Goal: Transaction & Acquisition: Purchase product/service

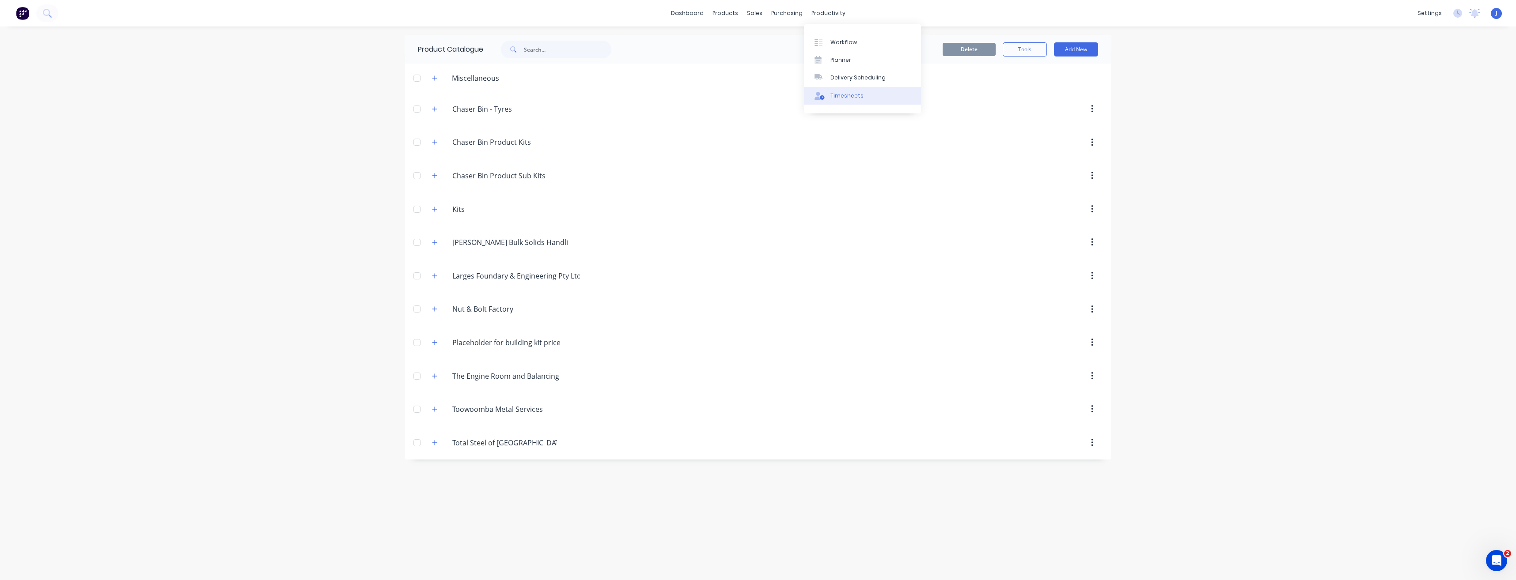
click at [852, 97] on div "Timesheets" at bounding box center [846, 96] width 33 height 8
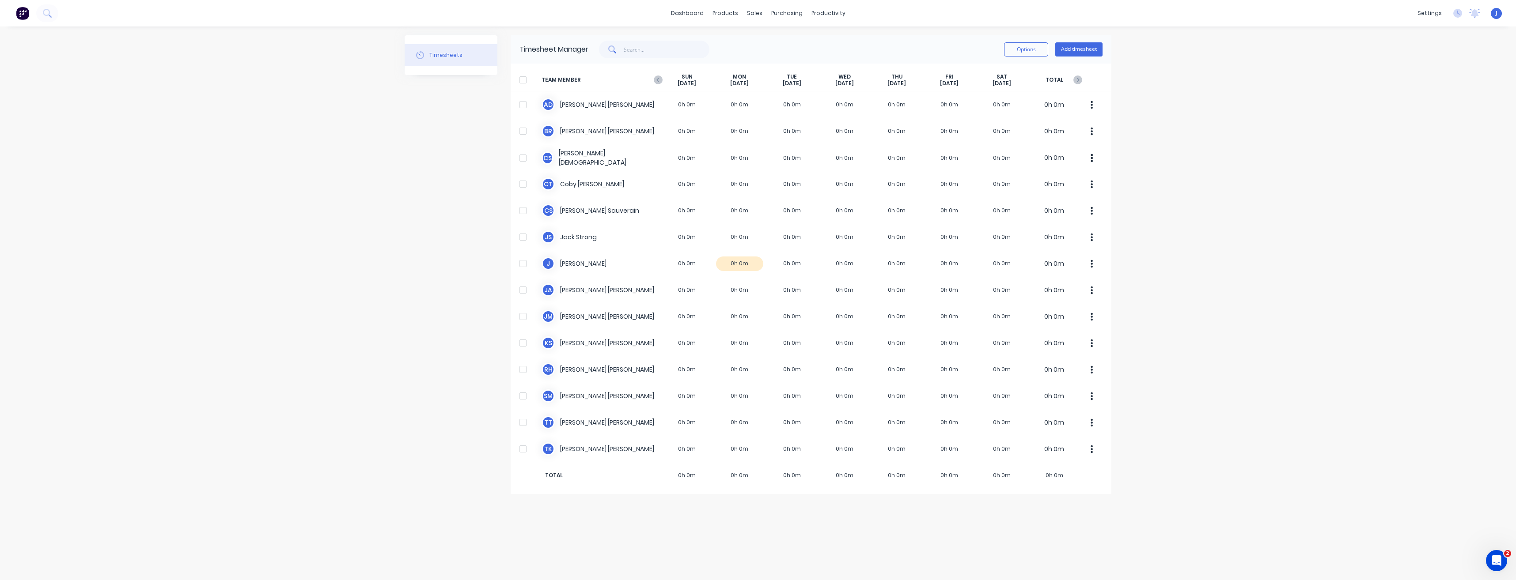
click at [439, 55] on div "Timesheets" at bounding box center [445, 55] width 33 height 8
click at [1009, 52] on button "Options" at bounding box center [1026, 49] width 44 height 14
click at [1014, 49] on button "Options" at bounding box center [1026, 49] width 44 height 14
click at [919, 44] on div "Options Add timesheet" at bounding box center [845, 50] width 514 height 18
click at [1438, 10] on div "settings" at bounding box center [1429, 13] width 33 height 13
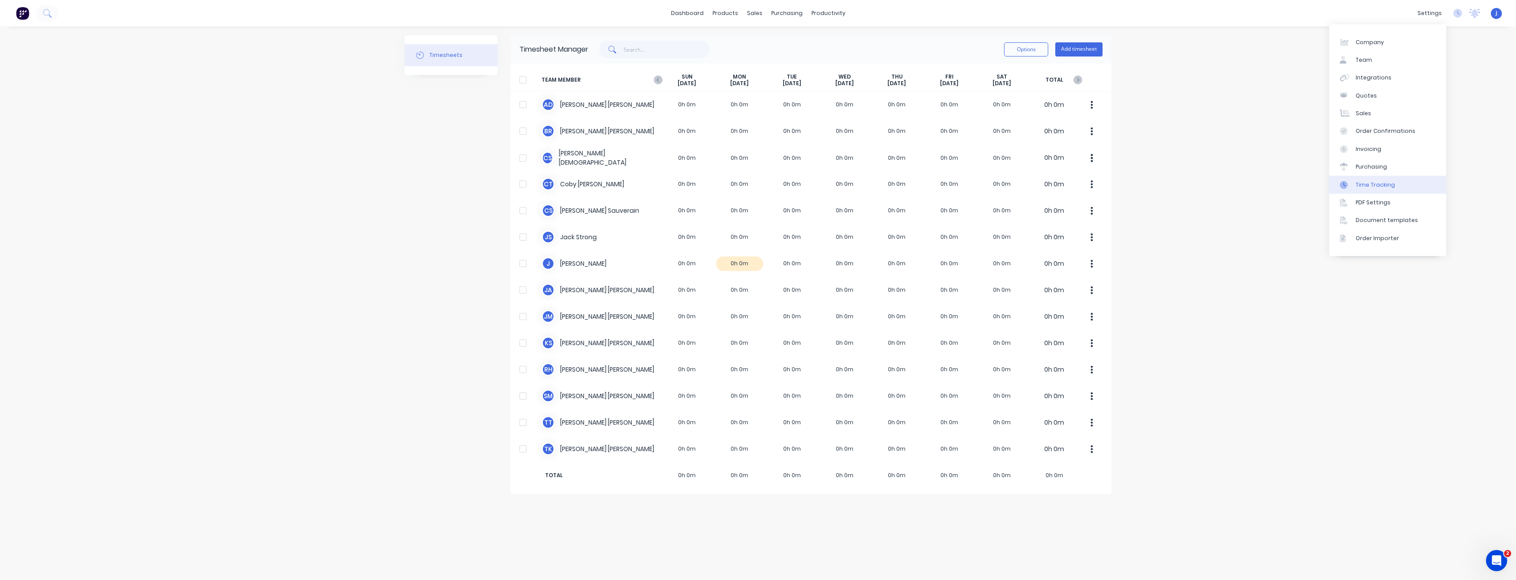
click at [1377, 186] on div "Time Tracking" at bounding box center [1374, 185] width 39 height 8
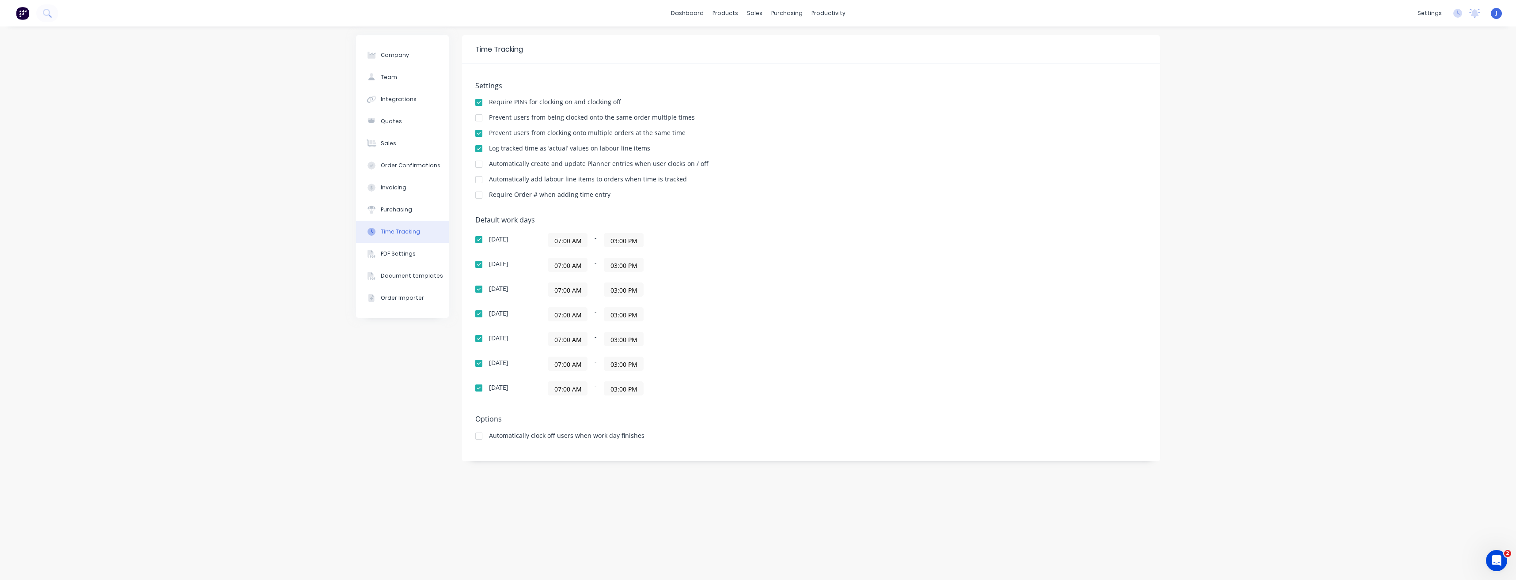
click at [560, 265] on input "07:00 AM" at bounding box center [567, 264] width 39 height 13
click at [574, 299] on div "05" at bounding box center [567, 297] width 22 height 15
type input "05:00 AM"
click at [626, 267] on input "03:00 PM" at bounding box center [623, 264] width 39 height 13
click at [622, 371] on div "06" at bounding box center [622, 372] width 22 height 15
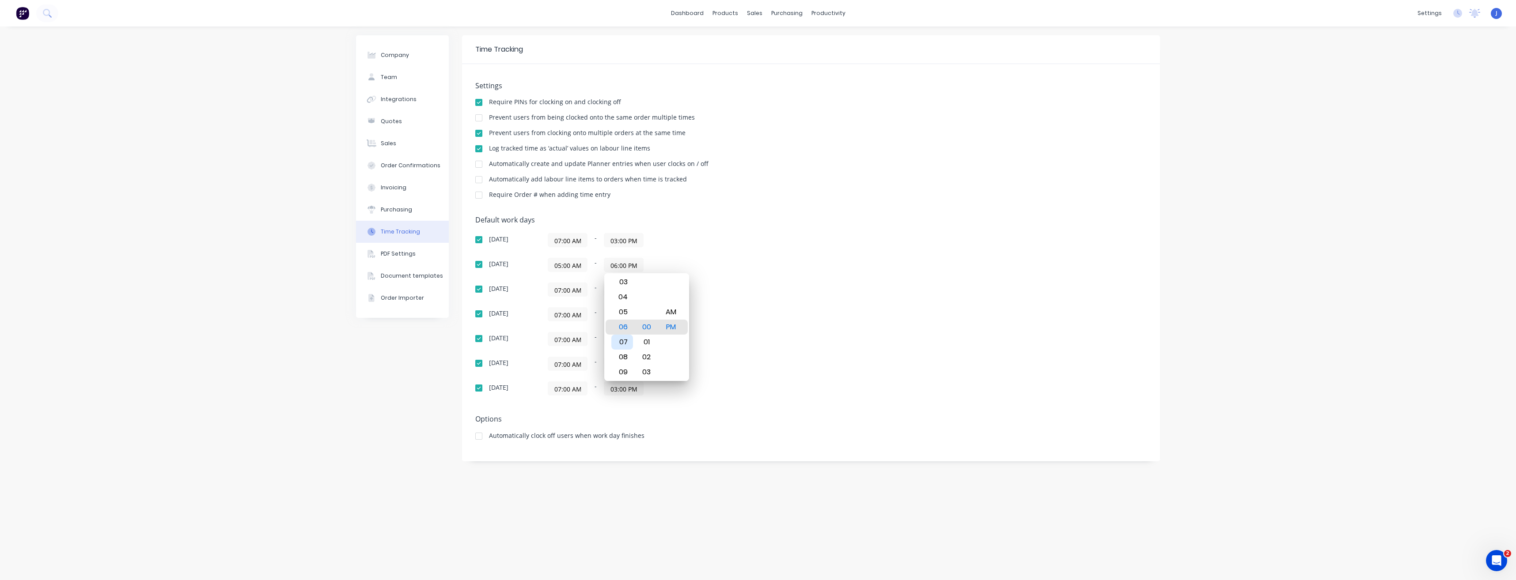
click at [624, 344] on div "07" at bounding box center [622, 342] width 22 height 15
type input "07:00 PM"
click at [832, 305] on div "Default work days [DATE] 07:00 AM - 03:00 PM [DATE] 05:00 AM - 07:00 PM [DATE] …" at bounding box center [810, 311] width 671 height 190
click at [568, 291] on input "07:00 AM" at bounding box center [567, 289] width 39 height 13
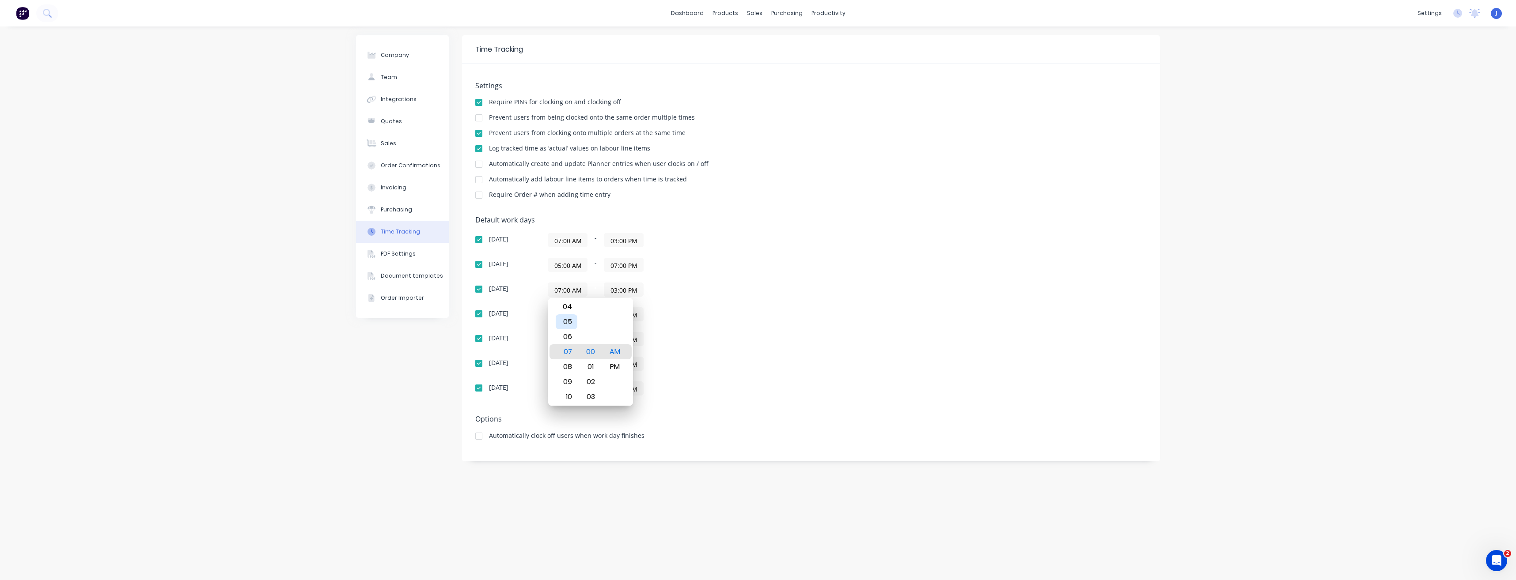
click at [568, 320] on div "05" at bounding box center [567, 321] width 22 height 15
type input "05:00 AM"
click at [620, 288] on input "03:00 PM" at bounding box center [623, 289] width 39 height 13
click at [621, 390] on div "07" at bounding box center [622, 397] width 22 height 15
type input "07:00 PM"
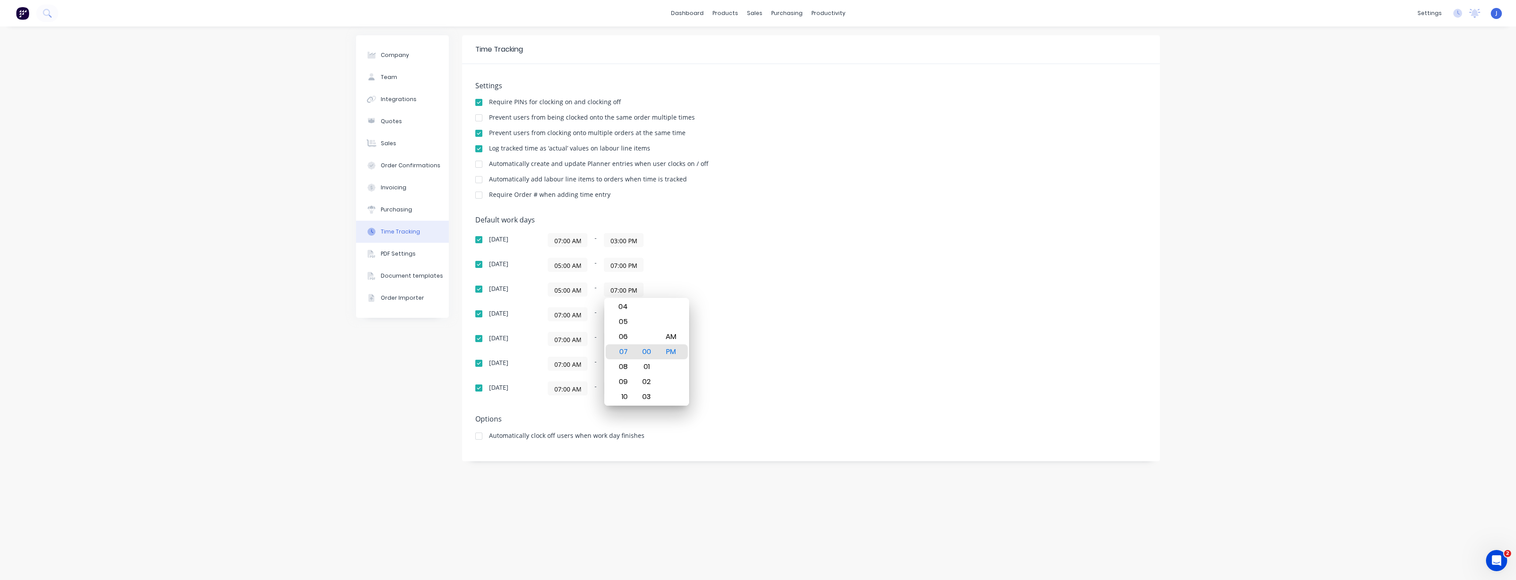
click at [762, 244] on div "07:00 AM - 03:00 PM" at bounding box center [658, 240] width 221 height 14
click at [566, 316] on input "07:00 AM" at bounding box center [567, 314] width 39 height 13
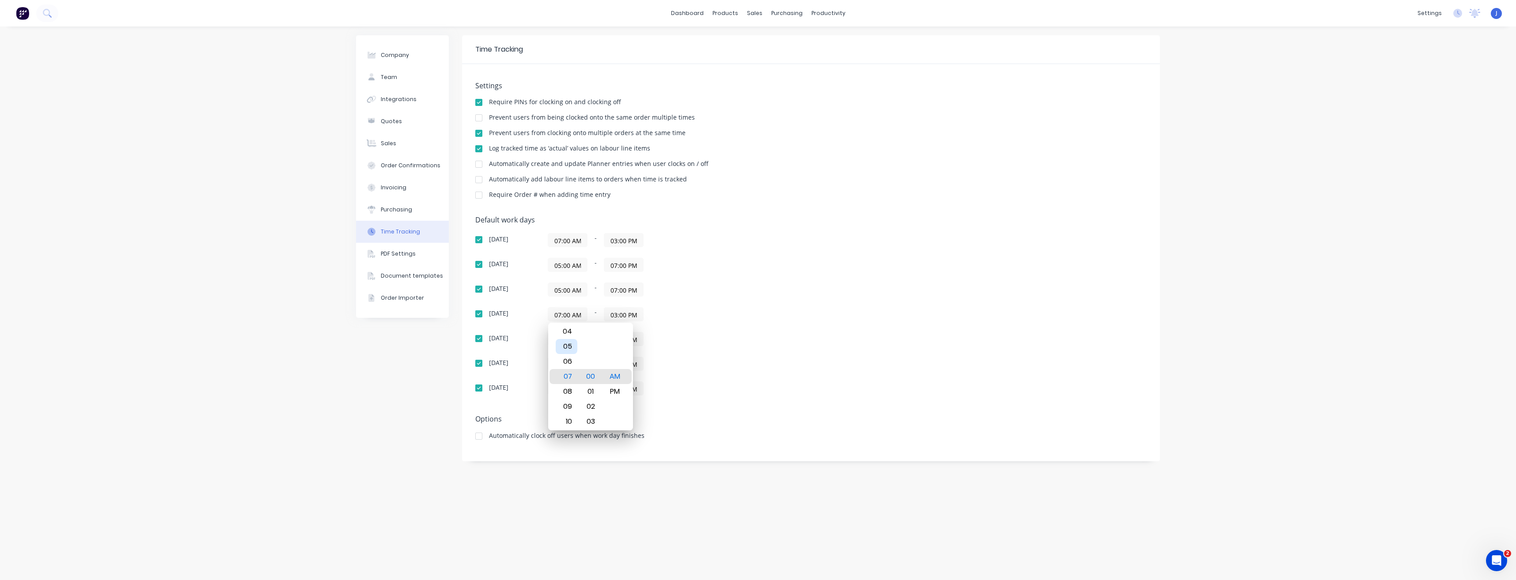
click at [568, 344] on div "05" at bounding box center [567, 346] width 22 height 15
type input "05:00 AM"
click at [621, 317] on input "03:00 PM" at bounding box center [623, 314] width 39 height 13
click at [628, 417] on div "07" at bounding box center [622, 421] width 22 height 15
type input "07:00 PM"
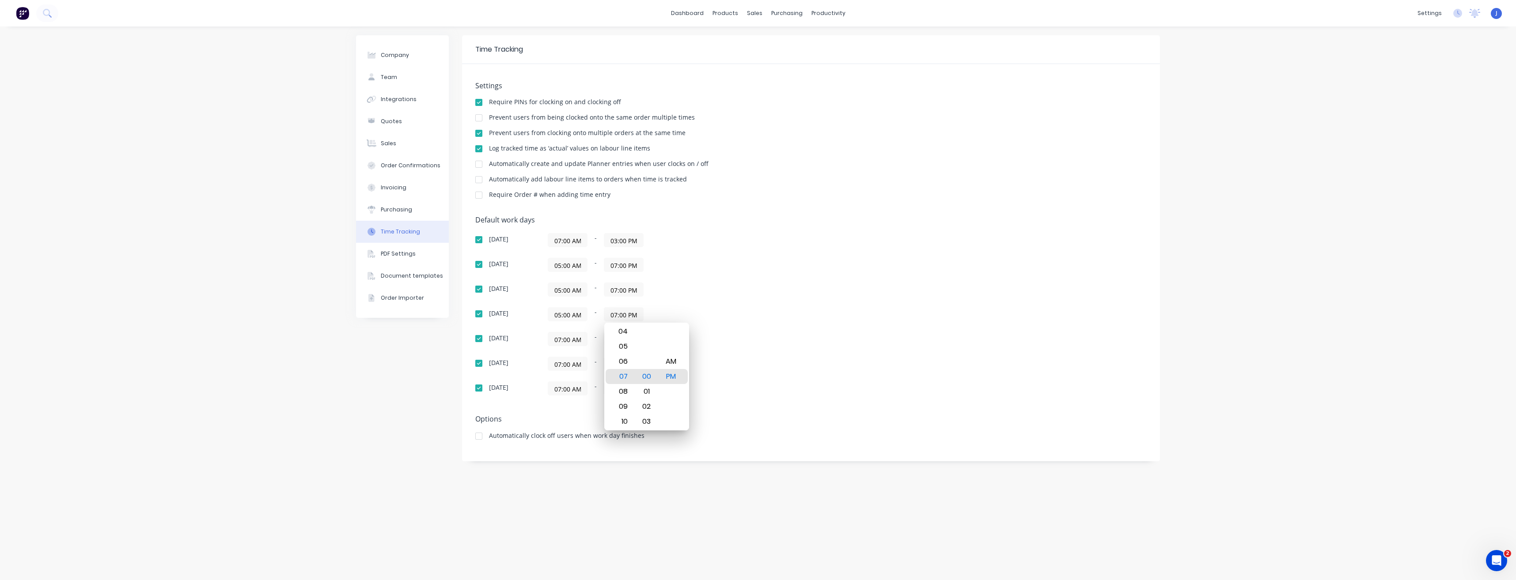
click at [577, 341] on input "07:00 AM" at bounding box center [567, 339] width 39 height 13
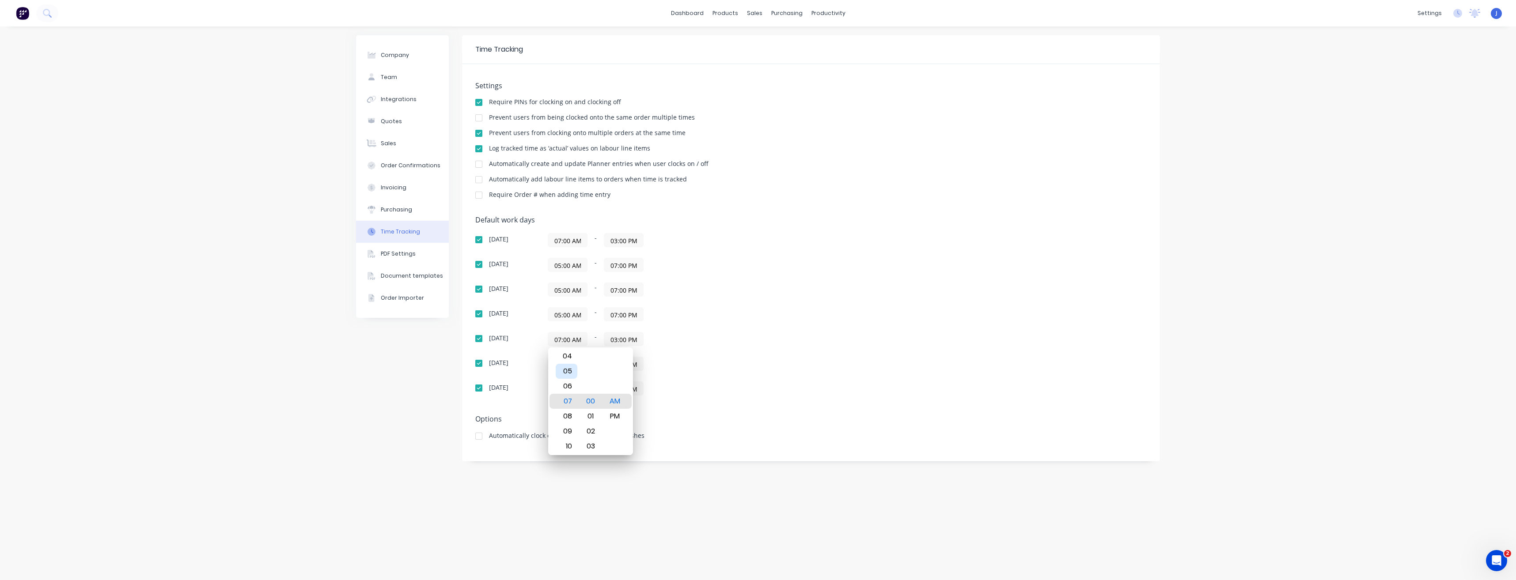
click at [576, 376] on div "05" at bounding box center [567, 371] width 22 height 15
type input "05:00 AM"
click at [618, 340] on input "03:00 PM" at bounding box center [623, 339] width 39 height 13
click at [626, 446] on div "07" at bounding box center [622, 446] width 22 height 15
type input "07:00 PM"
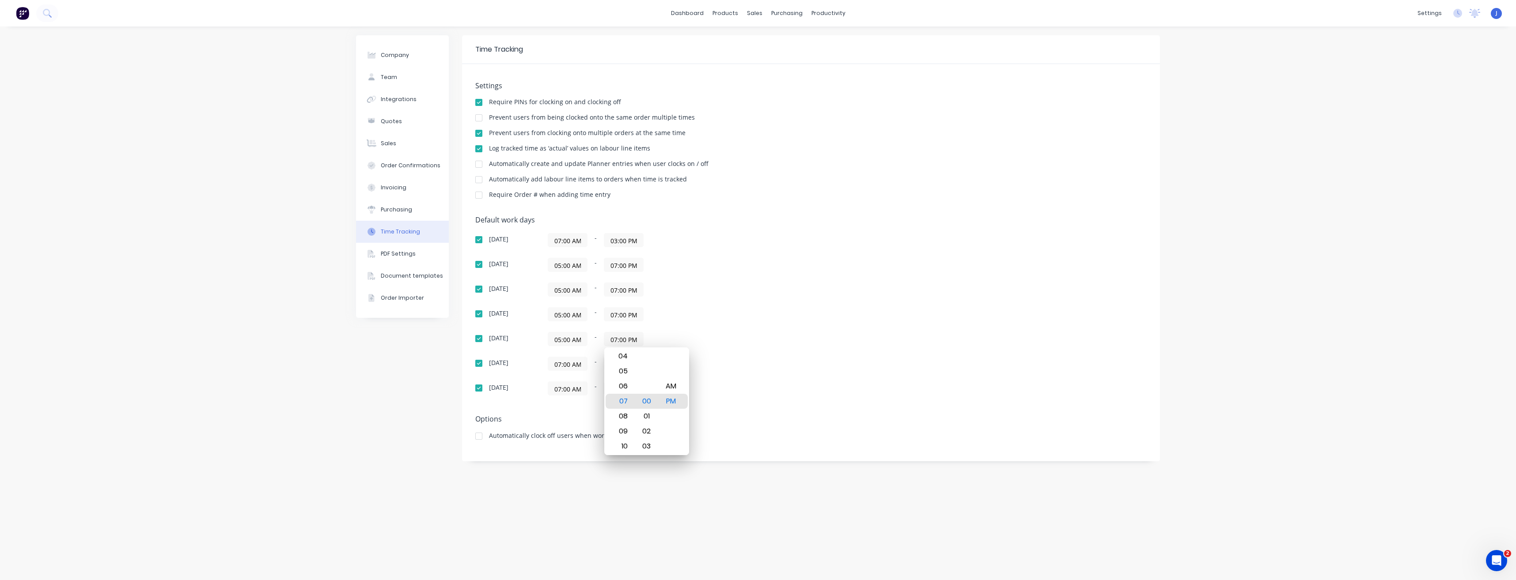
click at [697, 329] on div "[DATE] 07:00 AM - 03:00 PM [DATE] 05:00 AM - 07:00 PM [DATE] 05:00 AM - 07:00 P…" at bounding box center [629, 314] width 309 height 163
click at [554, 361] on input "07:00 AM" at bounding box center [567, 363] width 39 height 13
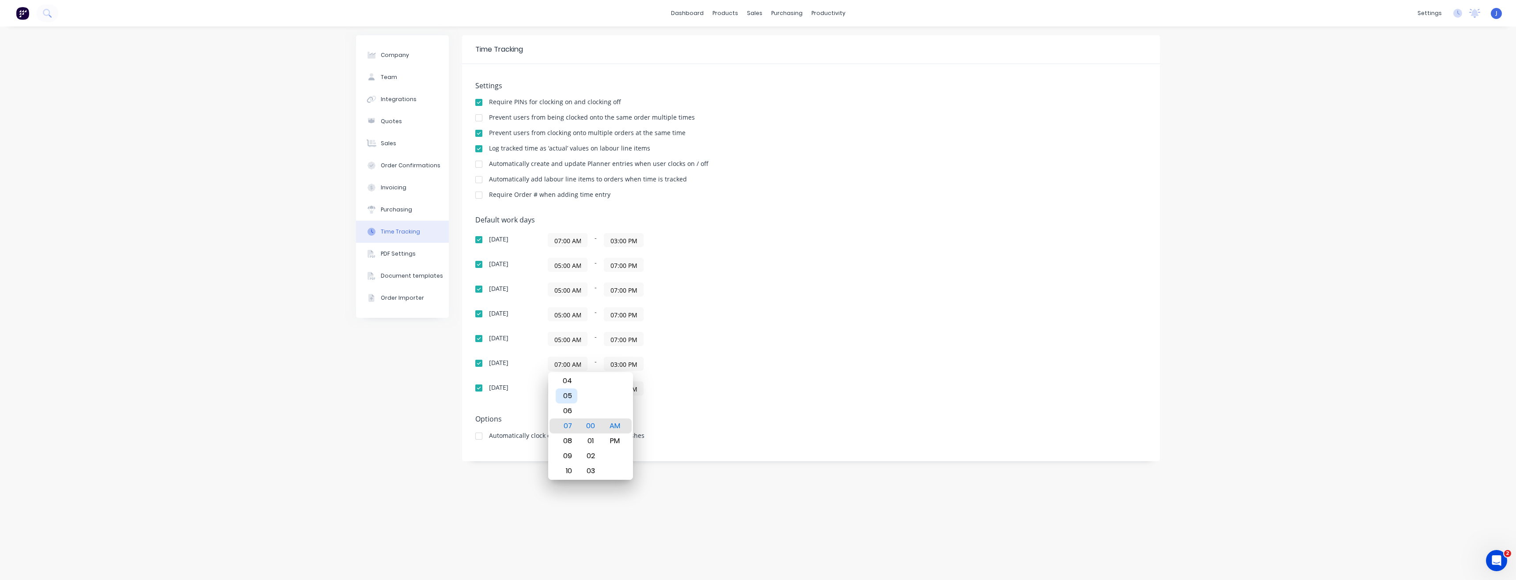
click at [568, 398] on div "05" at bounding box center [567, 396] width 22 height 15
type input "05:00 AM"
click at [621, 366] on input "03:00 PM" at bounding box center [623, 363] width 39 height 13
click at [623, 466] on div "07" at bounding box center [622, 471] width 22 height 15
type input "07:00 PM"
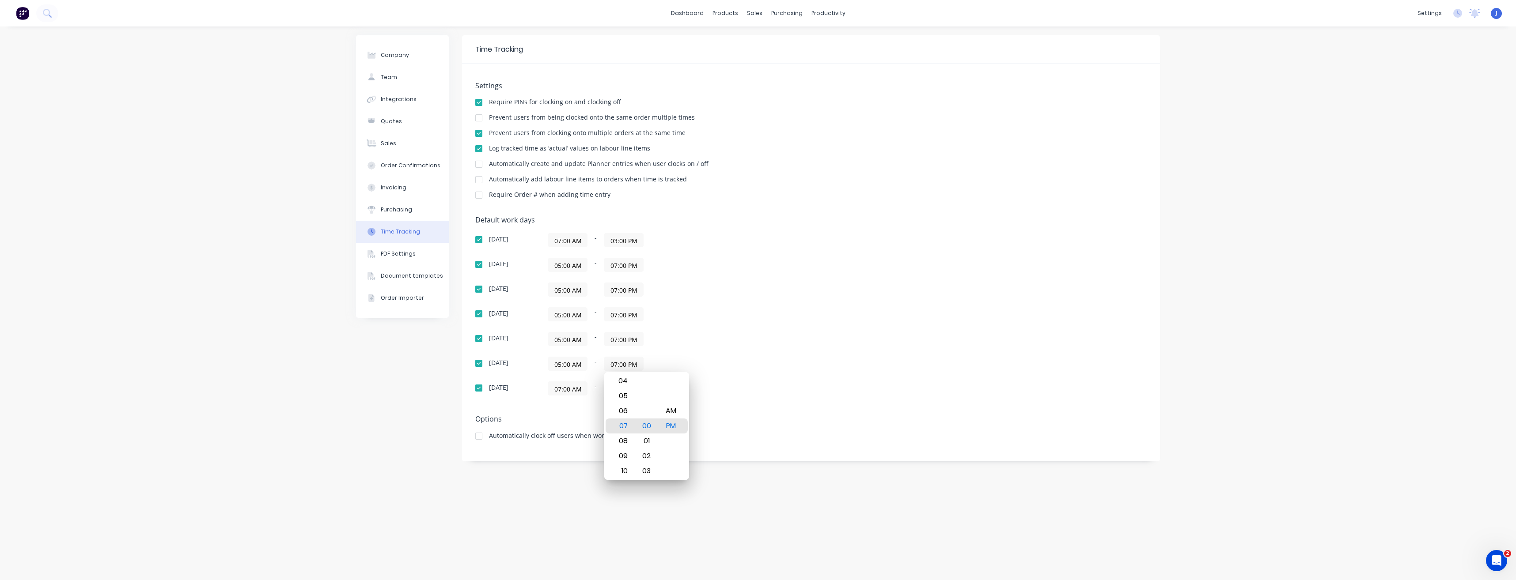
click at [573, 390] on input "07:00 AM" at bounding box center [567, 388] width 39 height 13
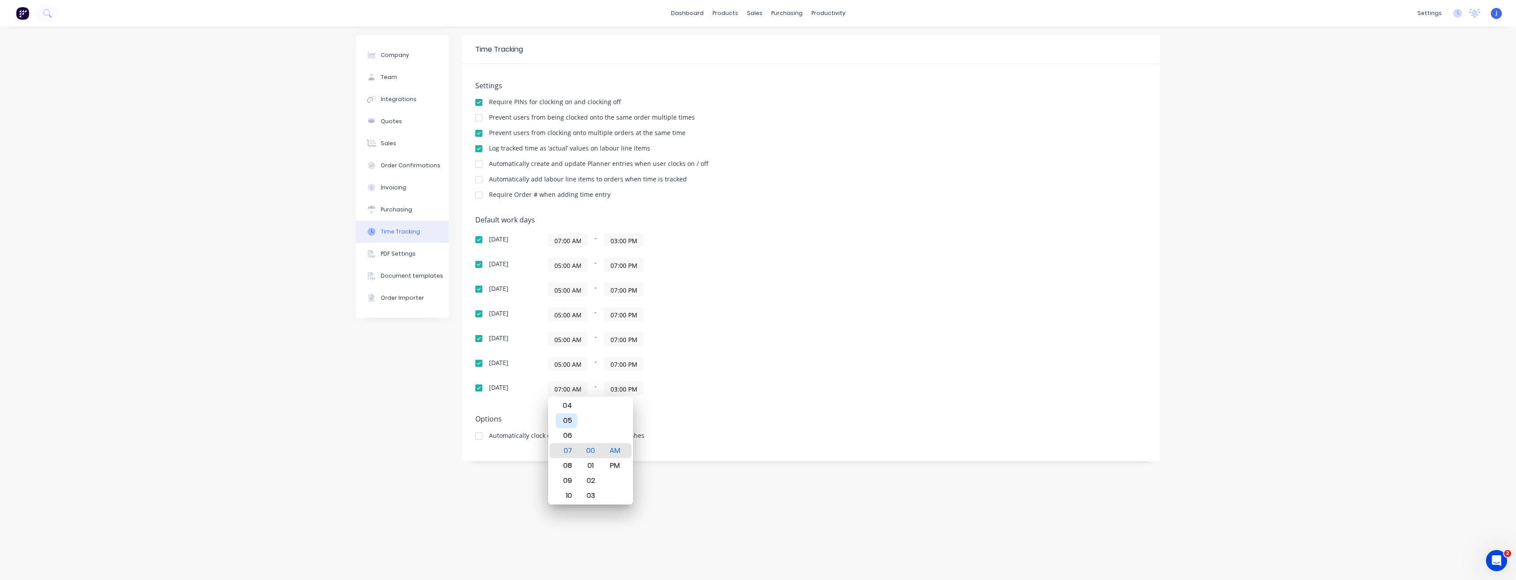
click at [569, 422] on div "05" at bounding box center [567, 420] width 22 height 15
type input "05:00 AM"
click at [618, 390] on input "03:00 PM" at bounding box center [623, 388] width 39 height 13
click at [625, 497] on div "07" at bounding box center [622, 495] width 22 height 15
type input "07:00 PM"
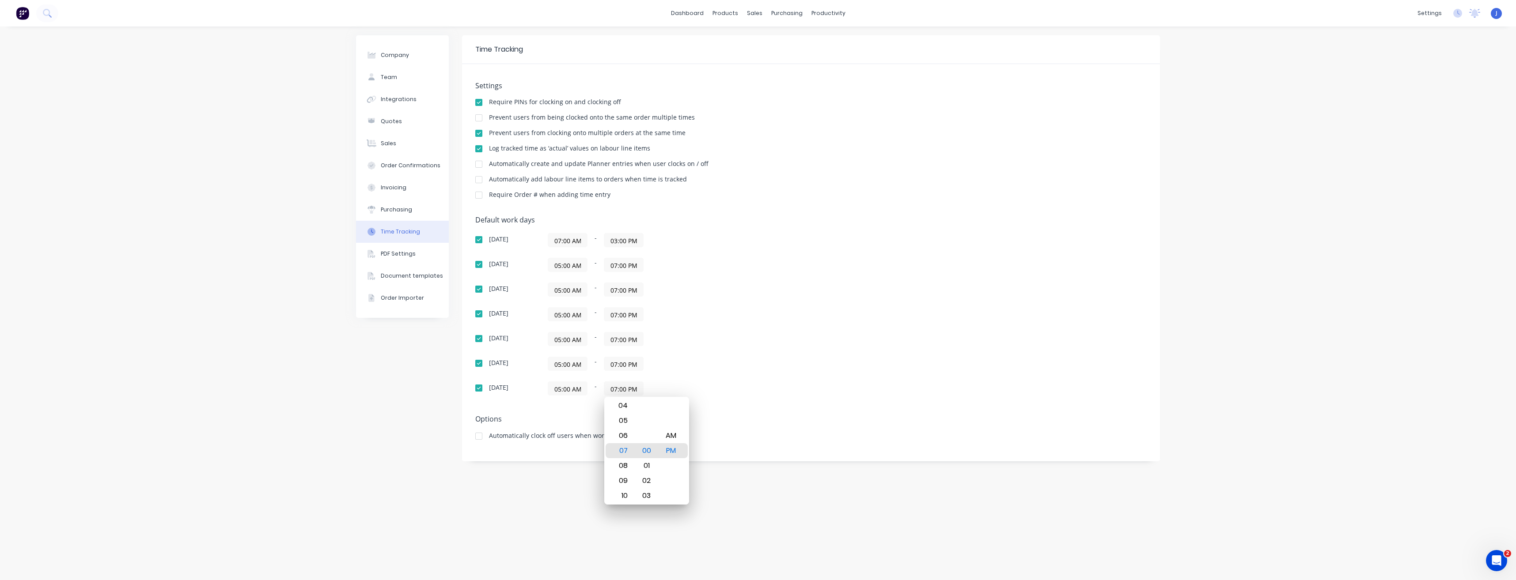
drag, startPoint x: 735, startPoint y: 362, endPoint x: 713, endPoint y: 333, distance: 36.5
click at [735, 362] on div "05:00 AM - 07:00 PM" at bounding box center [658, 364] width 221 height 14
click at [566, 244] on input "07:00 AM" at bounding box center [567, 240] width 39 height 13
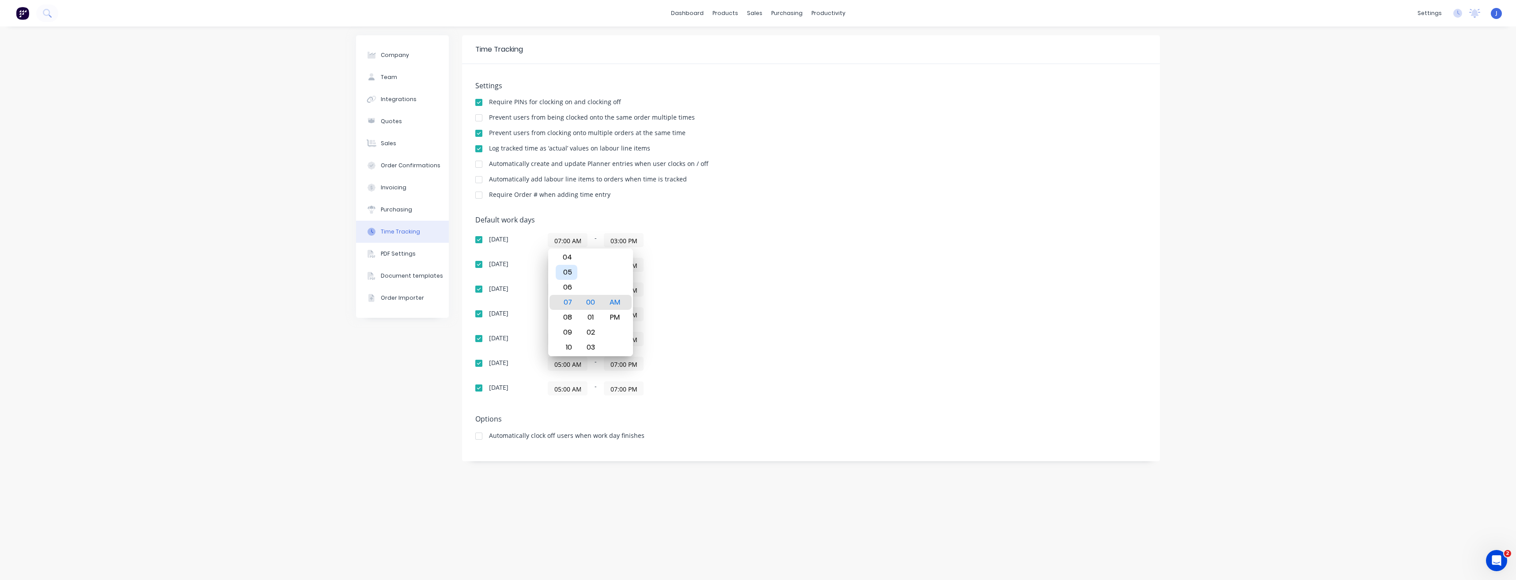
click at [566, 277] on div "05" at bounding box center [567, 272] width 22 height 15
type input "05:00 AM"
click at [619, 241] on input "03:00 PM" at bounding box center [623, 240] width 39 height 13
click at [624, 347] on div "07" at bounding box center [622, 347] width 22 height 15
type input "07:00 PM"
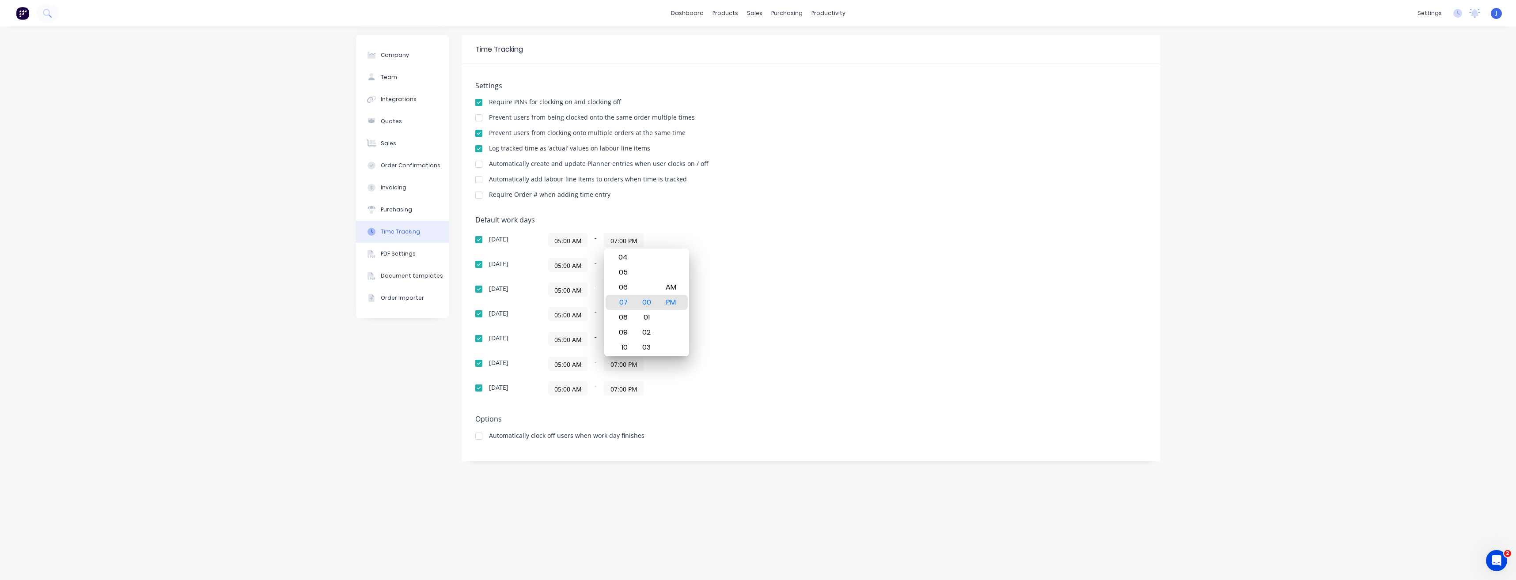
click at [751, 260] on div "05:00 AM - 07:00 PM" at bounding box center [658, 265] width 221 height 14
click at [391, 56] on div "Company" at bounding box center [395, 55] width 28 height 8
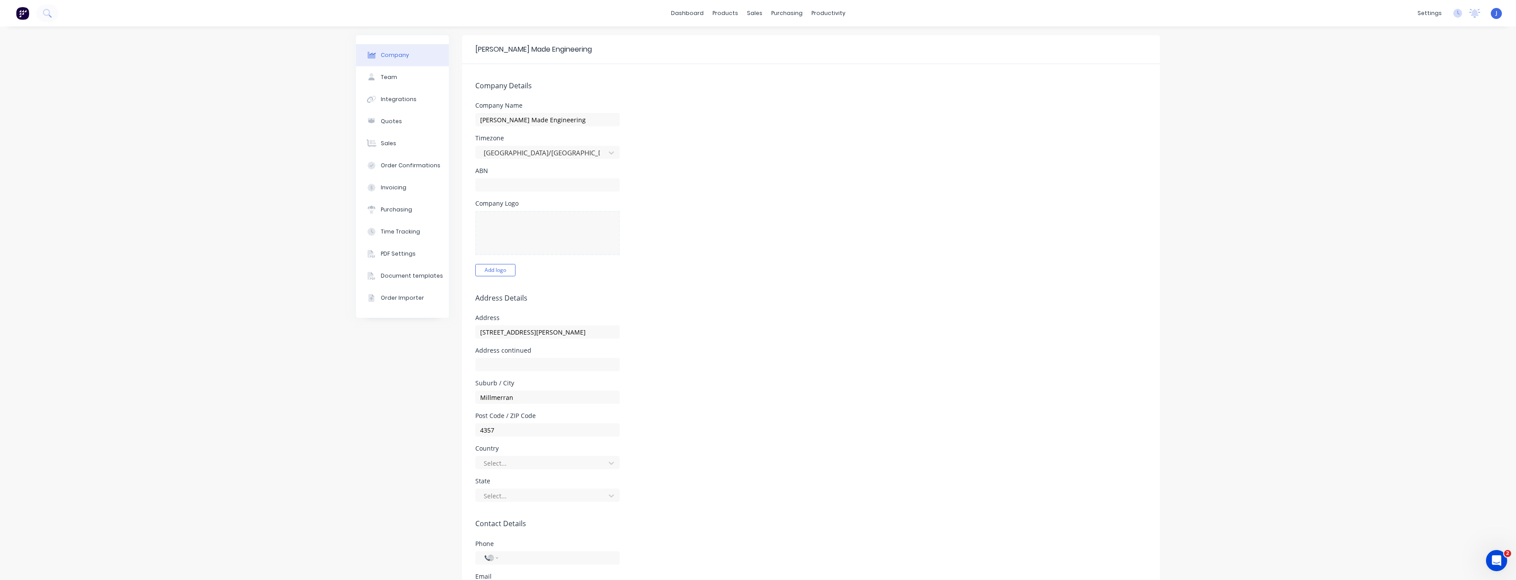
select select "AU"
click at [831, 15] on div "productivity" at bounding box center [828, 13] width 43 height 13
click at [839, 61] on div "Planner" at bounding box center [837, 60] width 21 height 8
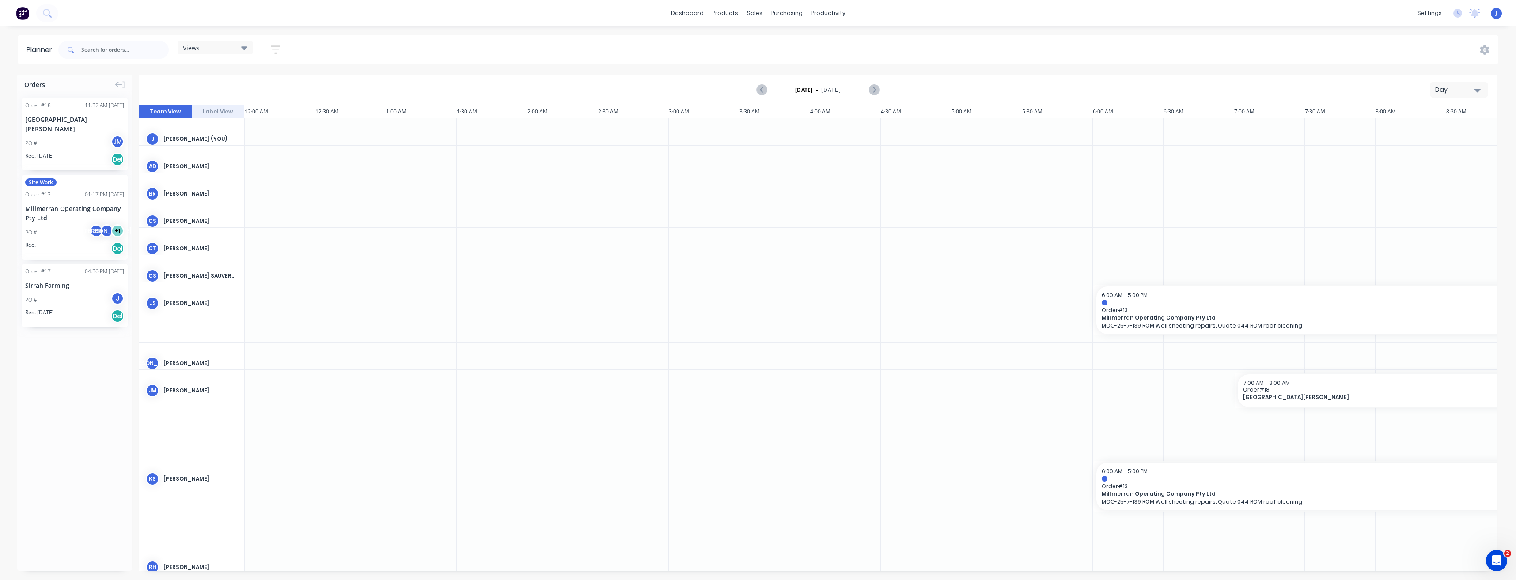
scroll to position [0, 1838]
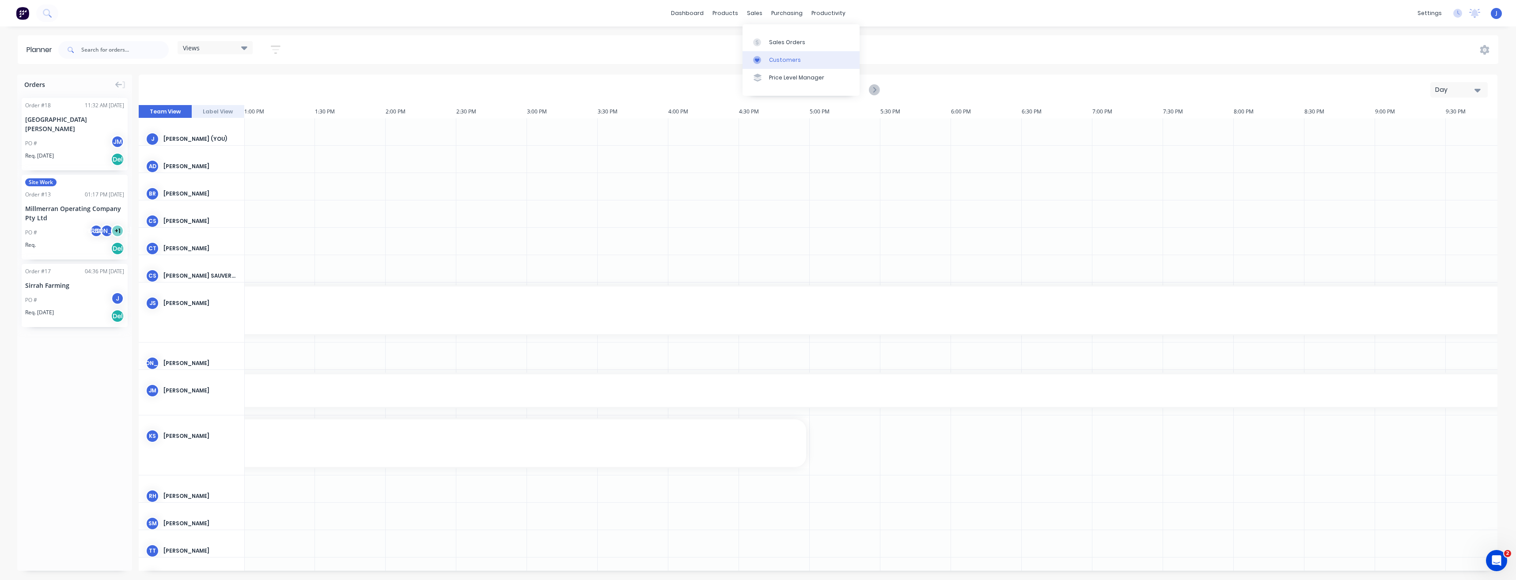
click at [782, 57] on div "Customers" at bounding box center [785, 60] width 32 height 8
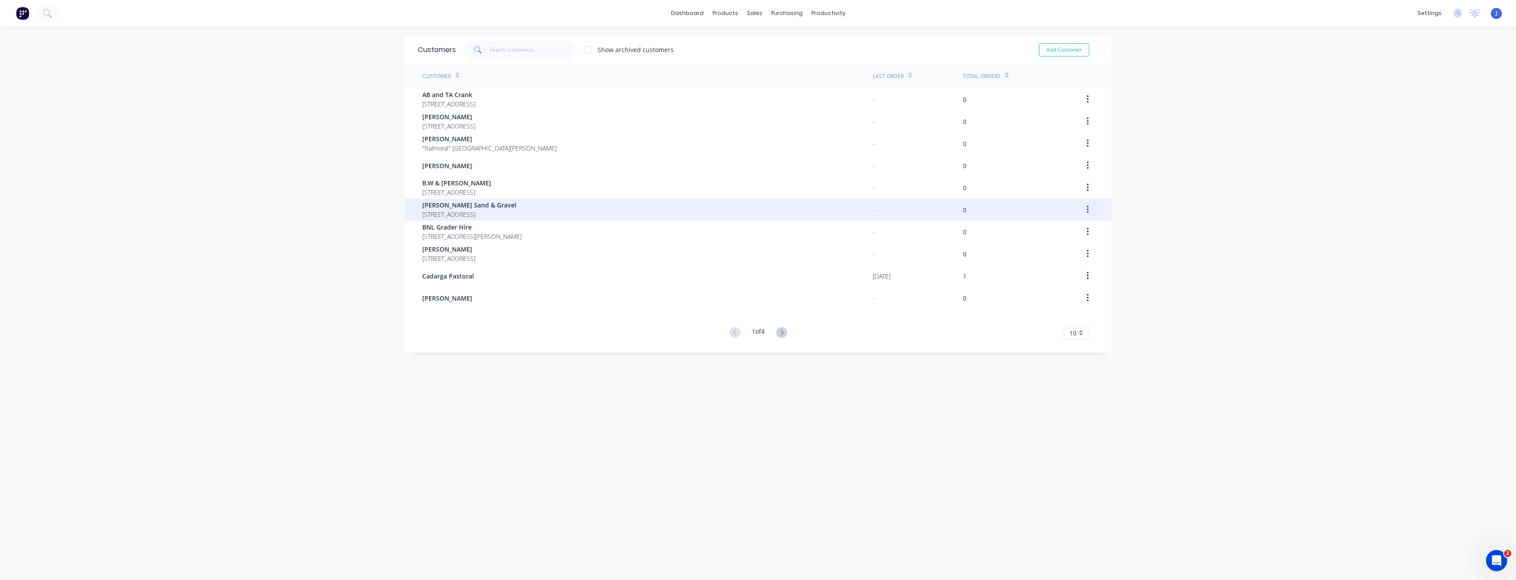
scroll to position [18, 0]
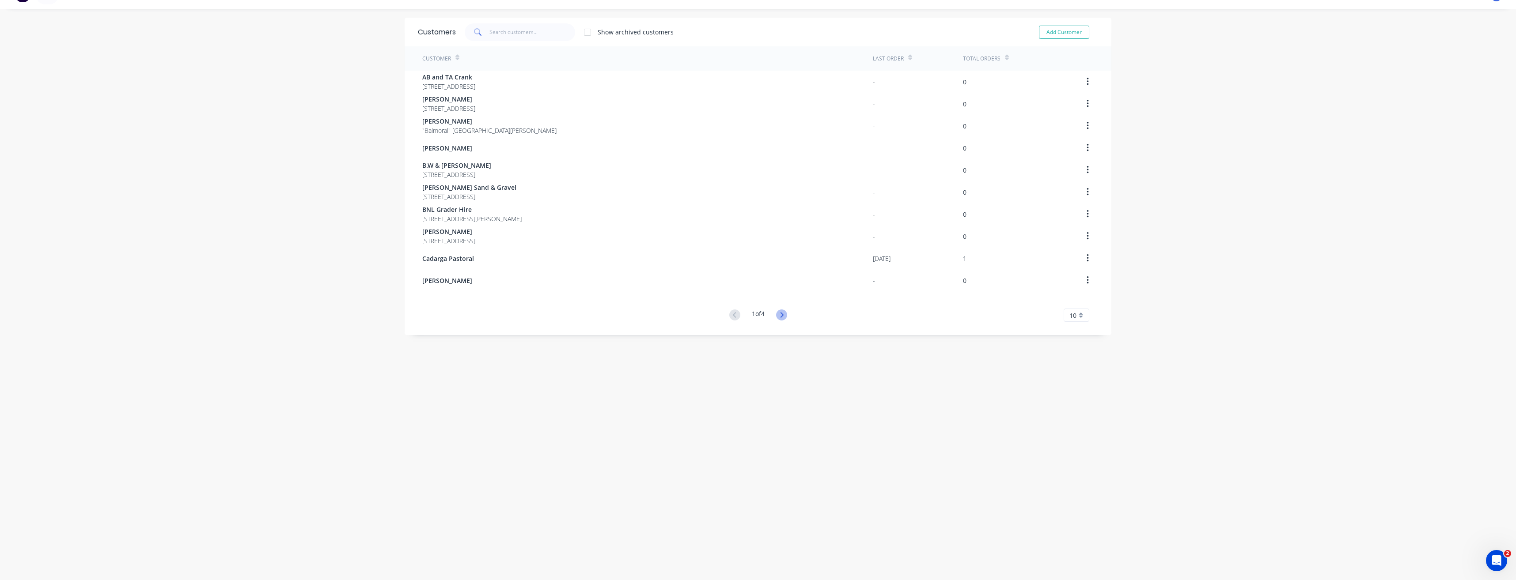
click at [781, 313] on icon at bounding box center [781, 315] width 11 height 11
click at [780, 314] on icon at bounding box center [781, 314] width 3 height 5
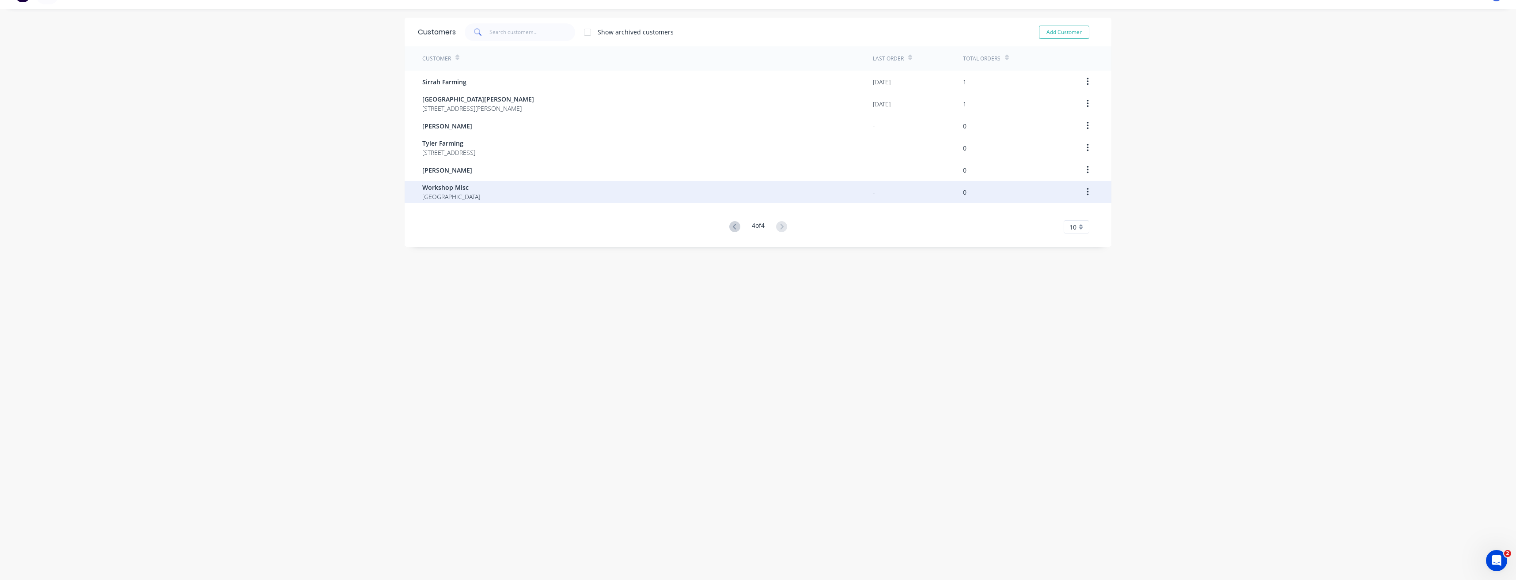
click at [441, 185] on span "Workshop Misc" at bounding box center [451, 187] width 58 height 9
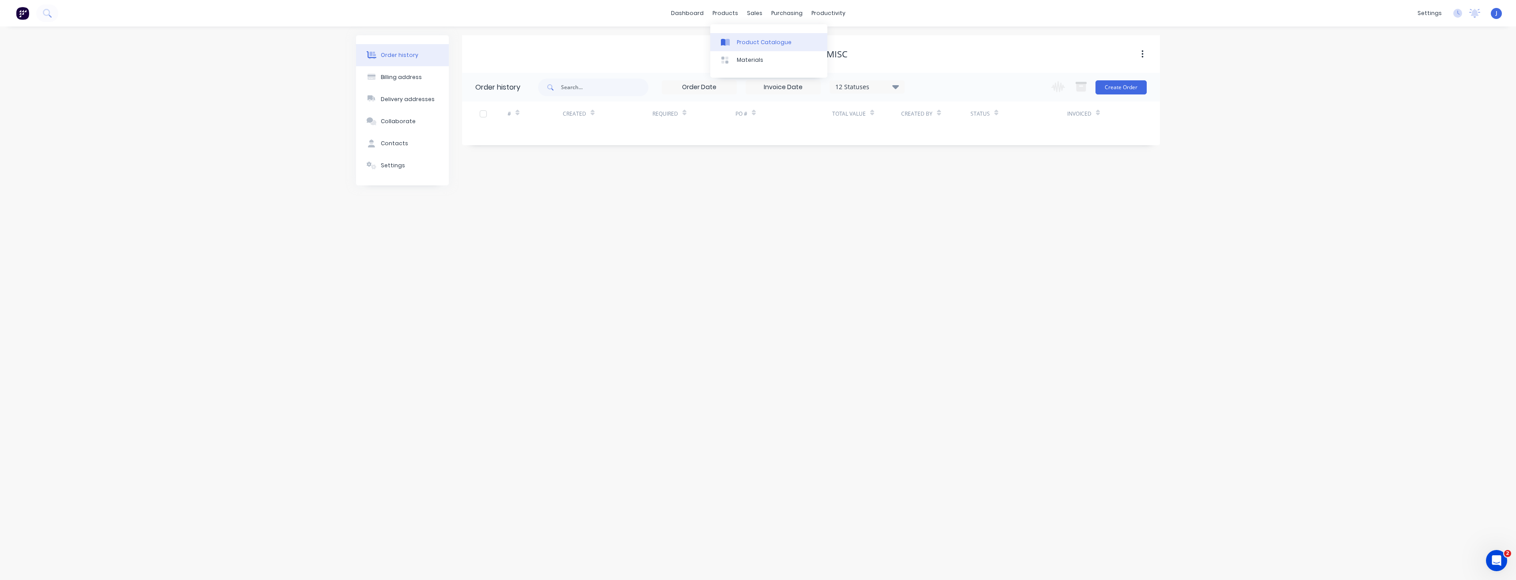
click at [746, 41] on div "Product Catalogue" at bounding box center [764, 42] width 55 height 8
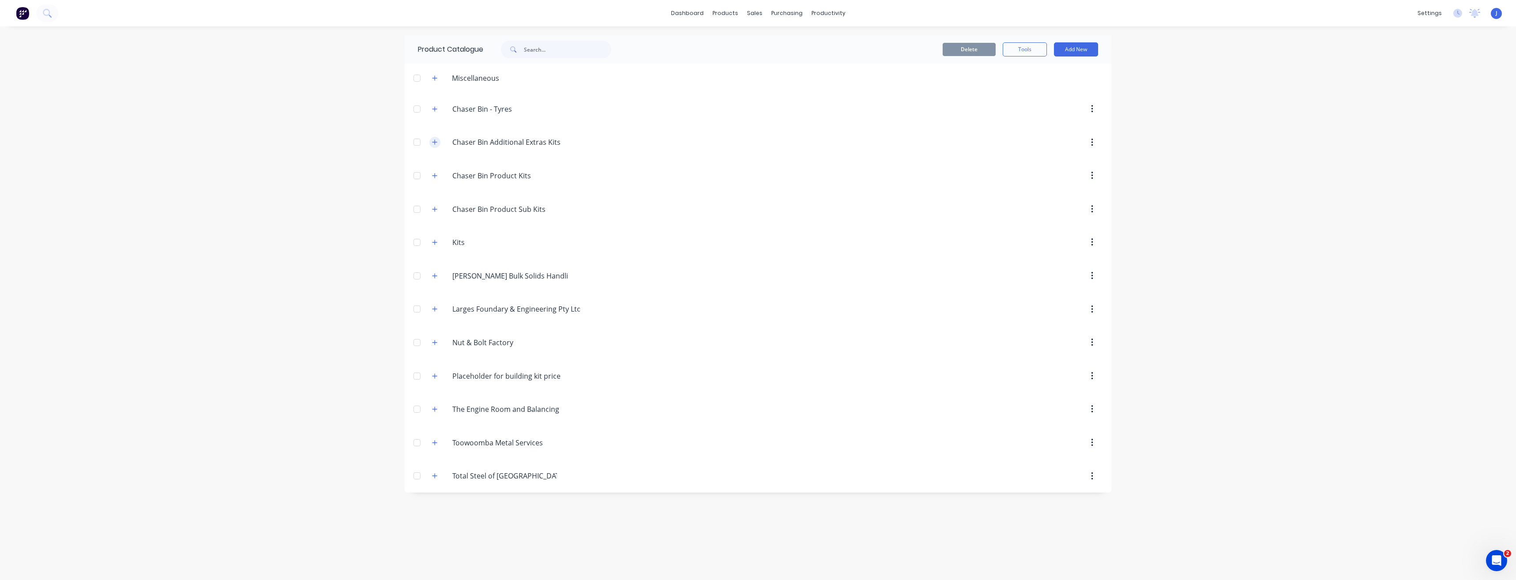
click at [438, 144] on button "button" at bounding box center [434, 142] width 11 height 11
click at [507, 211] on input "Chaser Bin Product Sub Kits" at bounding box center [504, 209] width 105 height 11
click at [435, 208] on icon "button" at bounding box center [434, 209] width 5 height 5
click at [412, 211] on div at bounding box center [417, 210] width 18 height 18
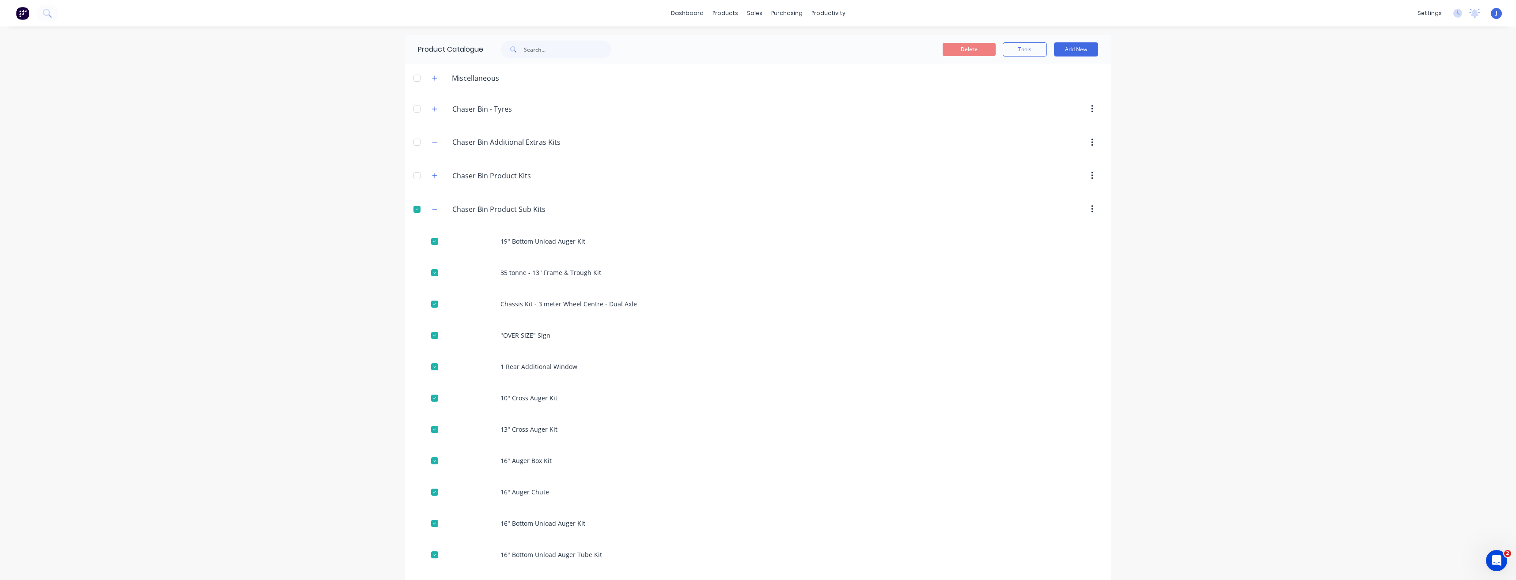
click at [415, 209] on div at bounding box center [417, 210] width 18 height 18
click at [429, 210] on button "button" at bounding box center [434, 209] width 11 height 11
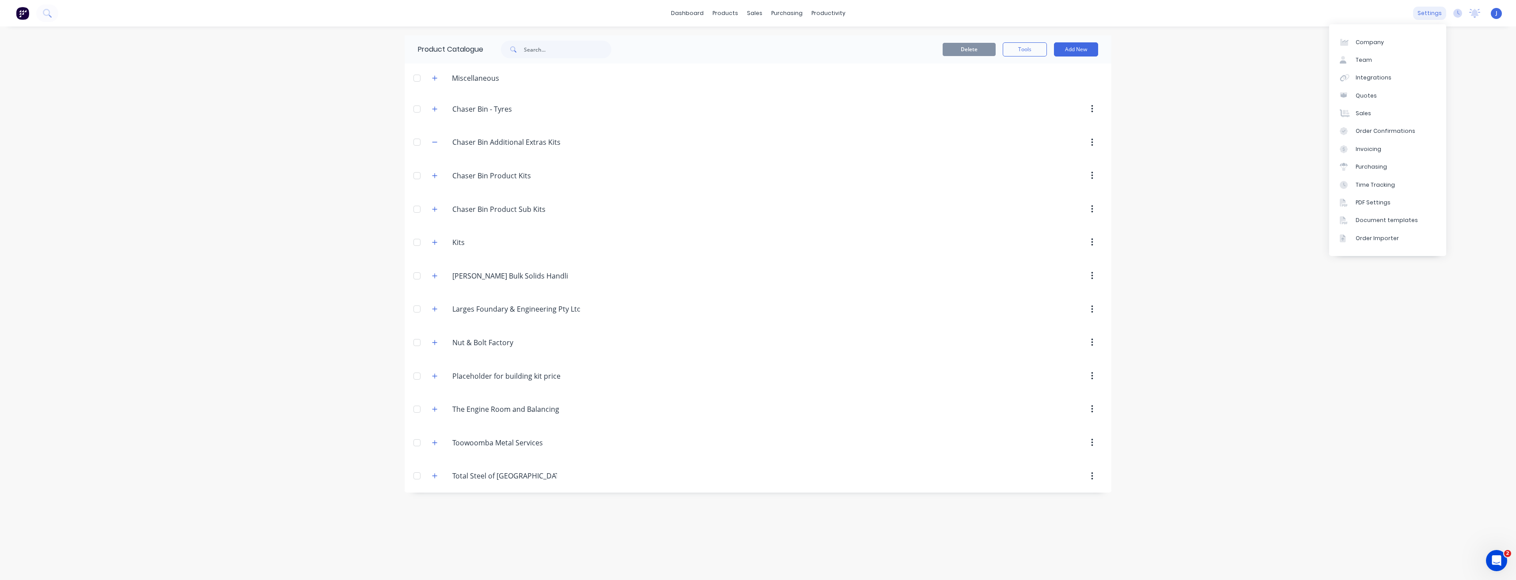
click at [1423, 14] on div "settings" at bounding box center [1429, 13] width 33 height 13
click at [1364, 59] on div "Team" at bounding box center [1363, 60] width 16 height 8
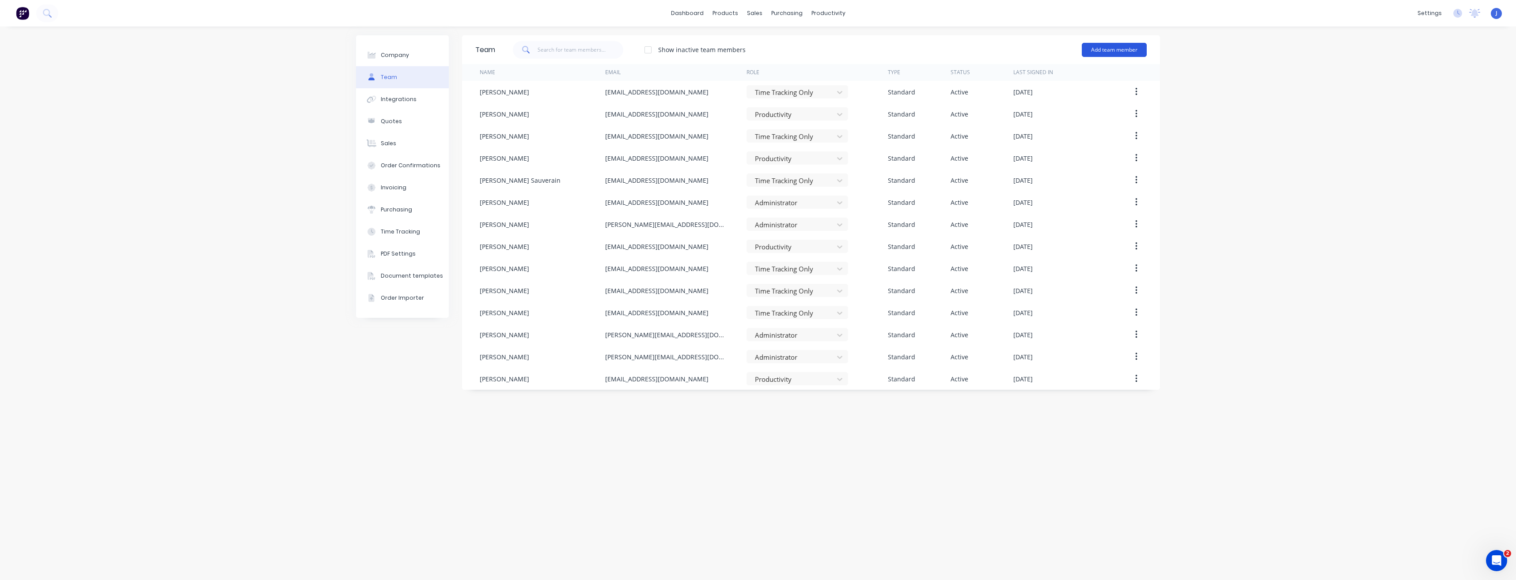
click at [1089, 53] on button "Add team member" at bounding box center [1114, 50] width 65 height 14
click at [1045, 76] on span "A team member that can login to Factory" at bounding box center [1075, 80] width 125 height 8
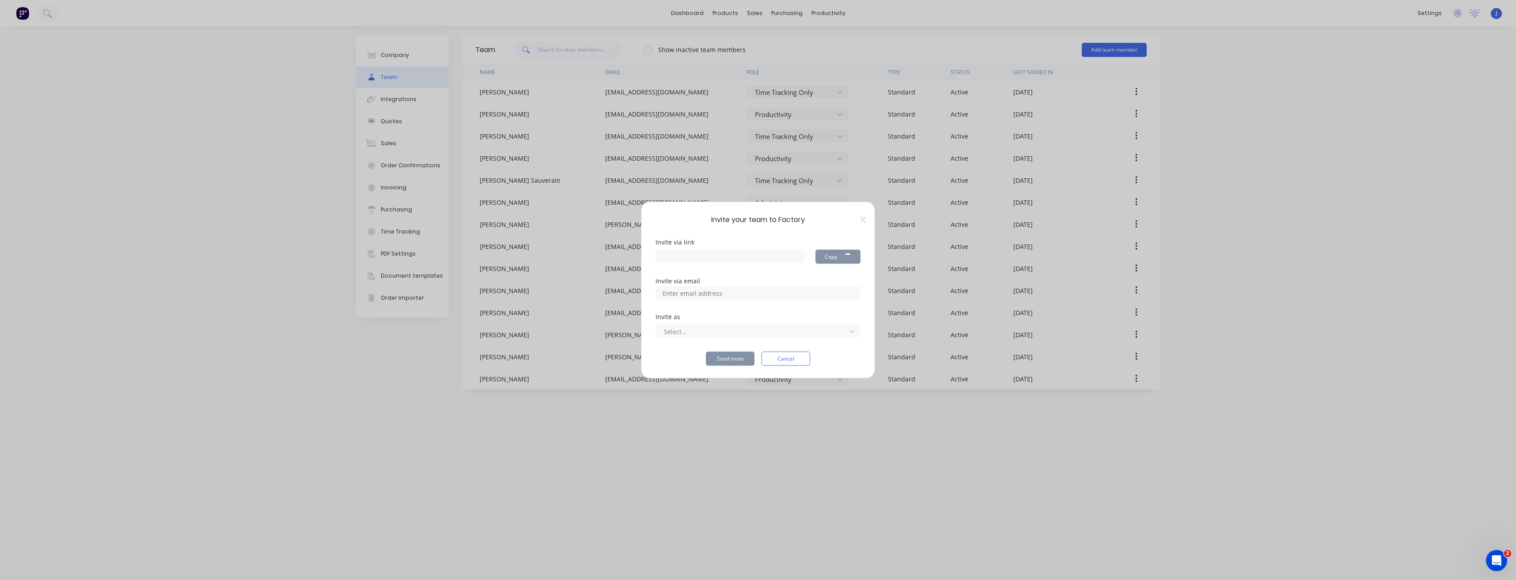
type input "[URL][DOMAIN_NAME]"
click at [704, 295] on input at bounding box center [702, 293] width 88 height 13
type input "s"
type input "[EMAIL_ADDRESS][DOMAIN_NAME]"
click at [689, 332] on div at bounding box center [752, 331] width 178 height 11
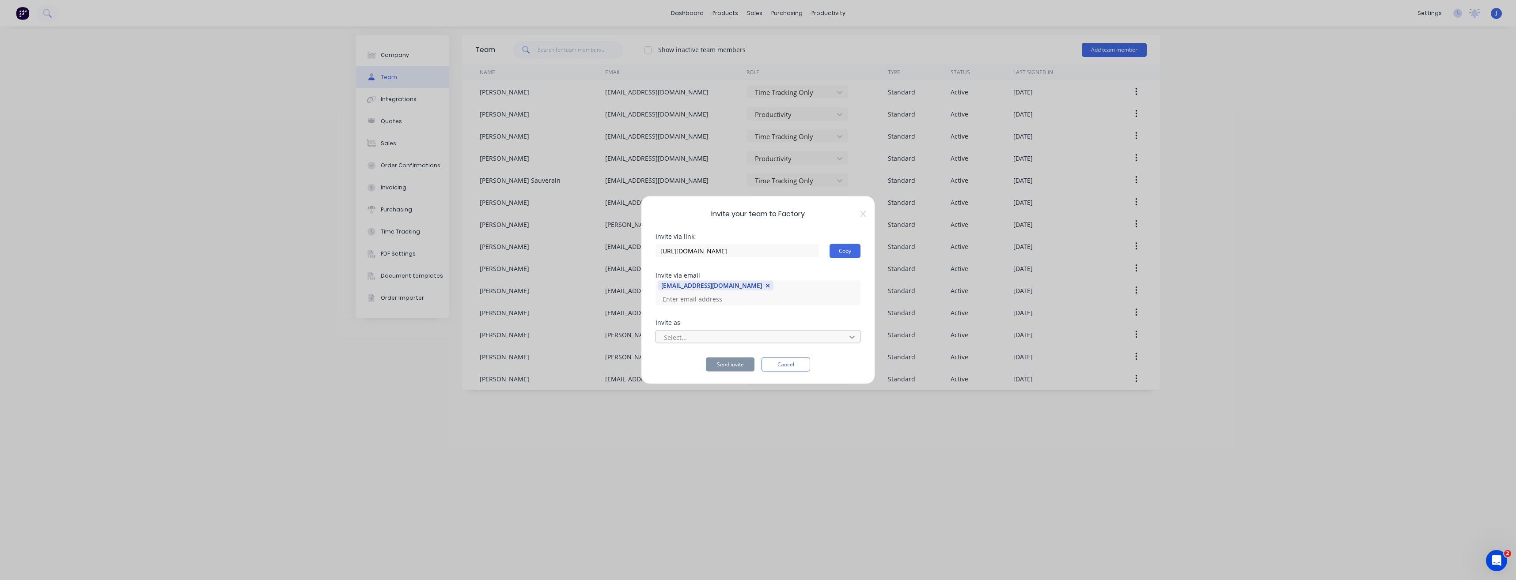
click at [848, 332] on div at bounding box center [852, 337] width 16 height 14
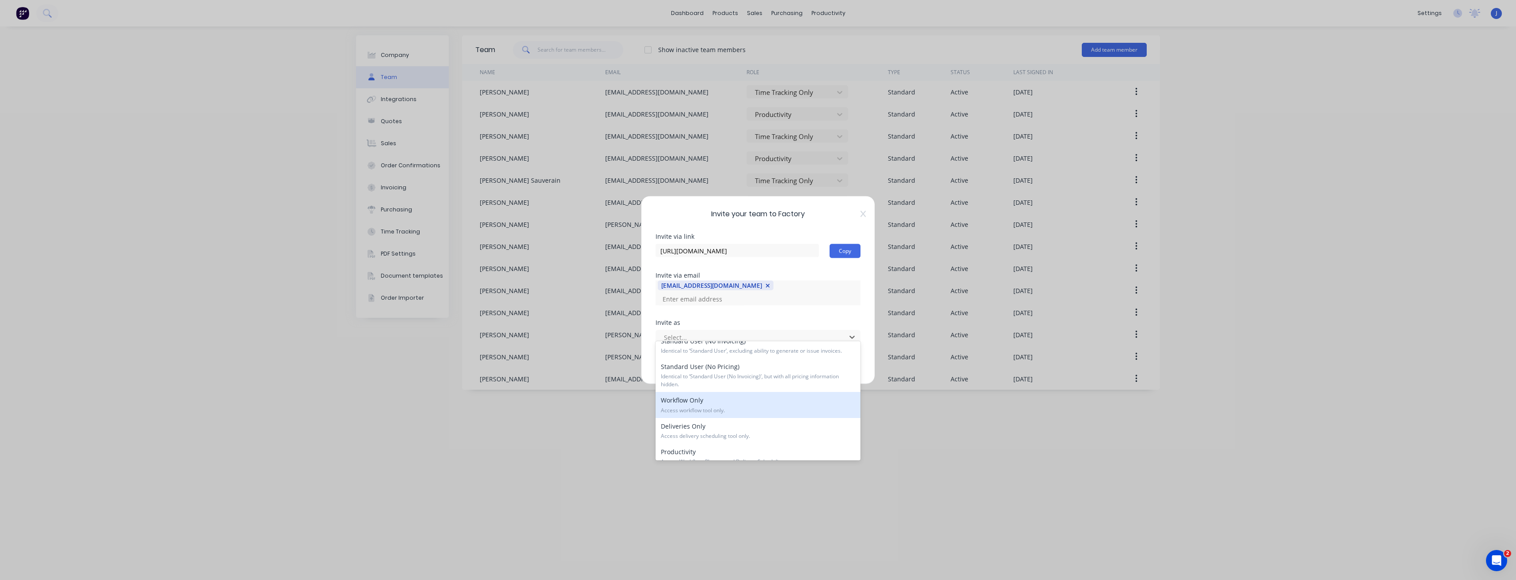
scroll to position [131, 0]
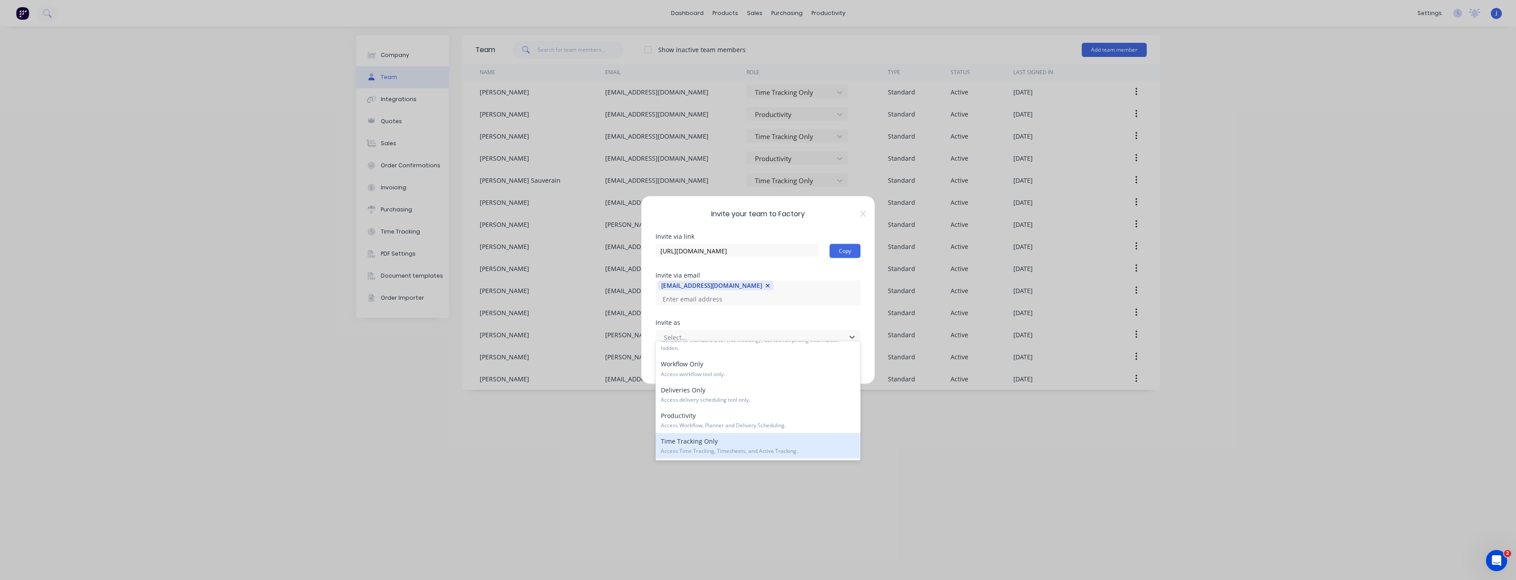
click at [713, 447] on div "Time Tracking Only Access Time Tracking, Timesheets, and Active Tracking." at bounding box center [757, 446] width 205 height 26
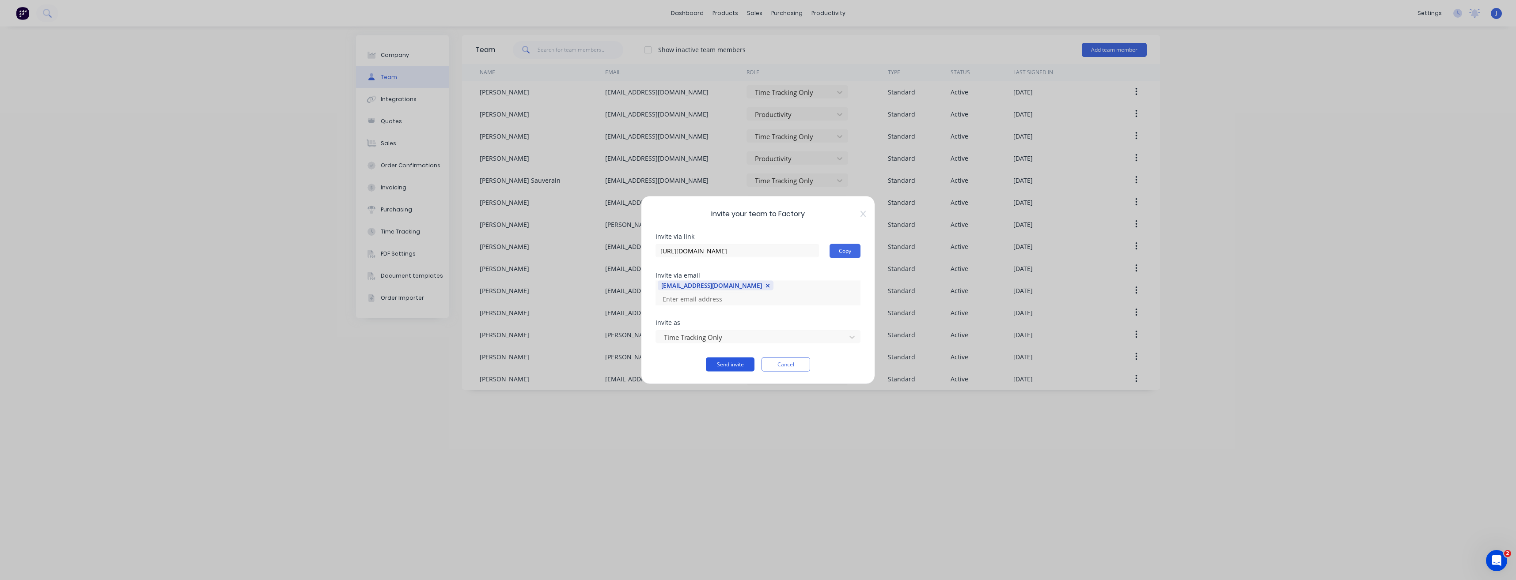
click at [729, 359] on button "Send invite" at bounding box center [730, 365] width 49 height 14
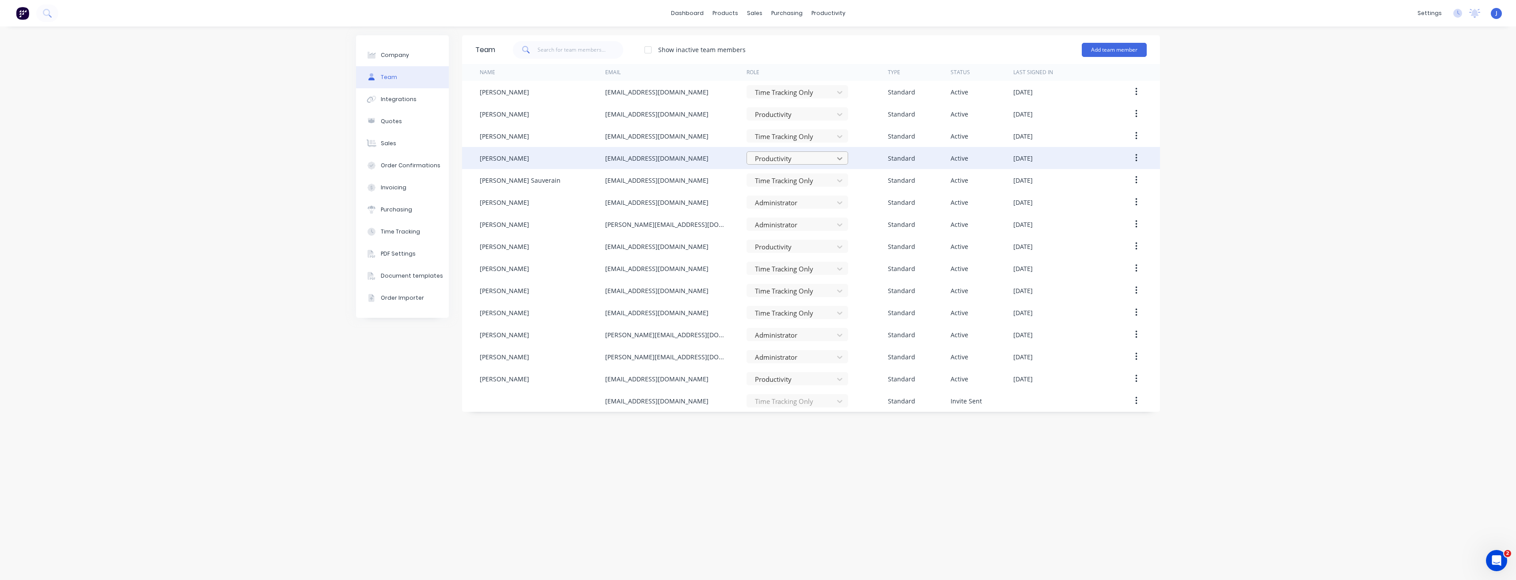
click at [838, 161] on icon at bounding box center [839, 158] width 9 height 9
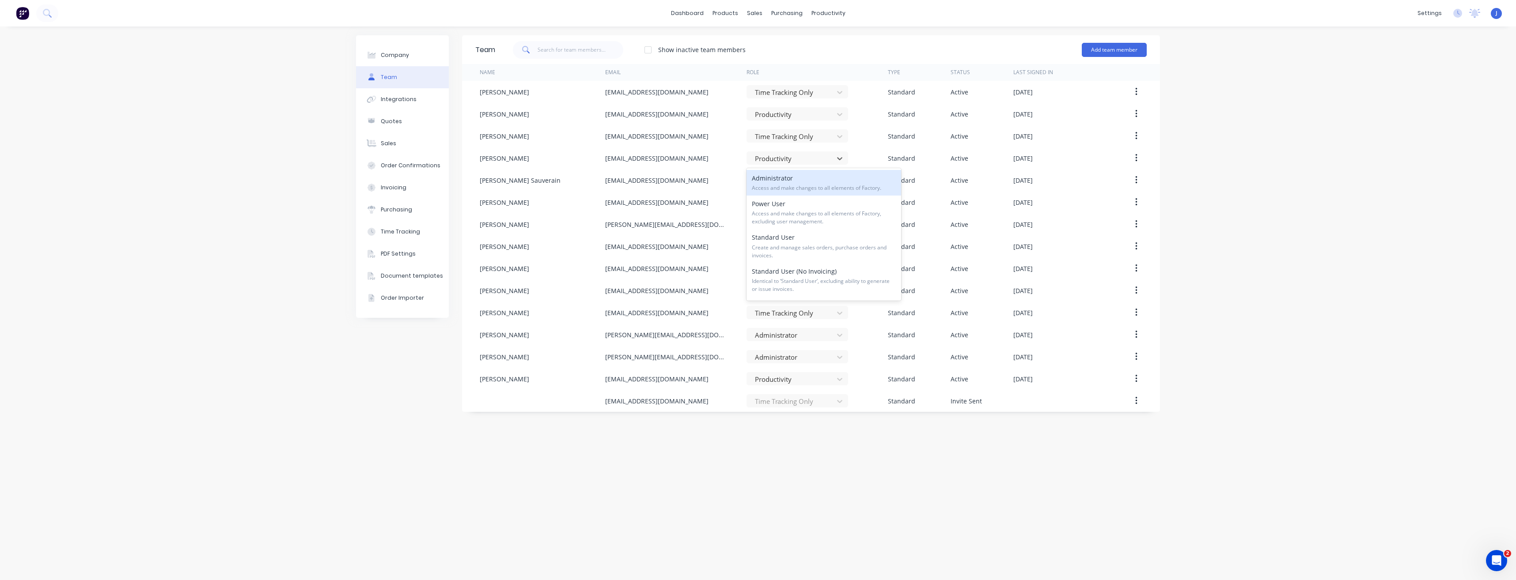
click at [530, 461] on div "Team Show inactive team members Add team member Name Email Role Type Status Las…" at bounding box center [811, 303] width 698 height 536
drag, startPoint x: 453, startPoint y: 460, endPoint x: 222, endPoint y: 421, distance: 234.2
click at [221, 422] on div "Company Team Integrations Quotes Sales Order Confirmations Invoicing Purchasing…" at bounding box center [758, 303] width 1516 height 554
click at [753, 11] on div "sales" at bounding box center [754, 13] width 24 height 13
click at [780, 58] on div "Customers" at bounding box center [785, 60] width 32 height 8
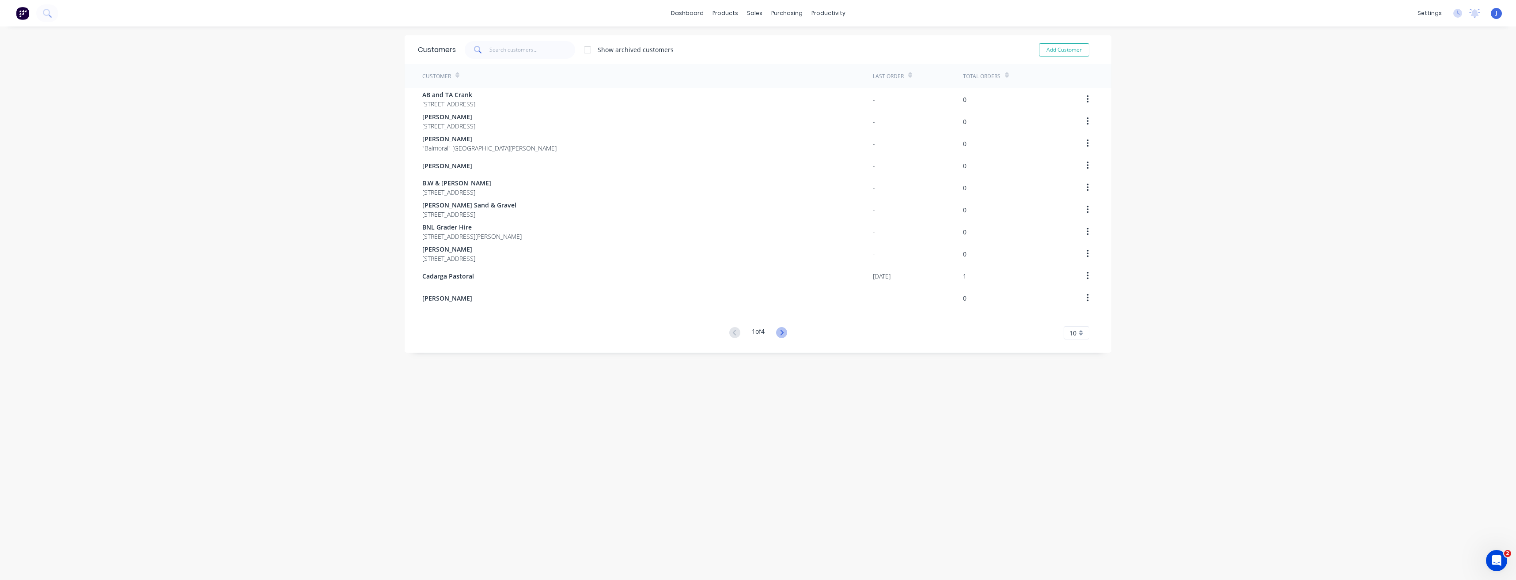
click at [778, 335] on icon at bounding box center [781, 332] width 11 height 11
click at [759, 42] on div at bounding box center [756, 42] width 13 height 8
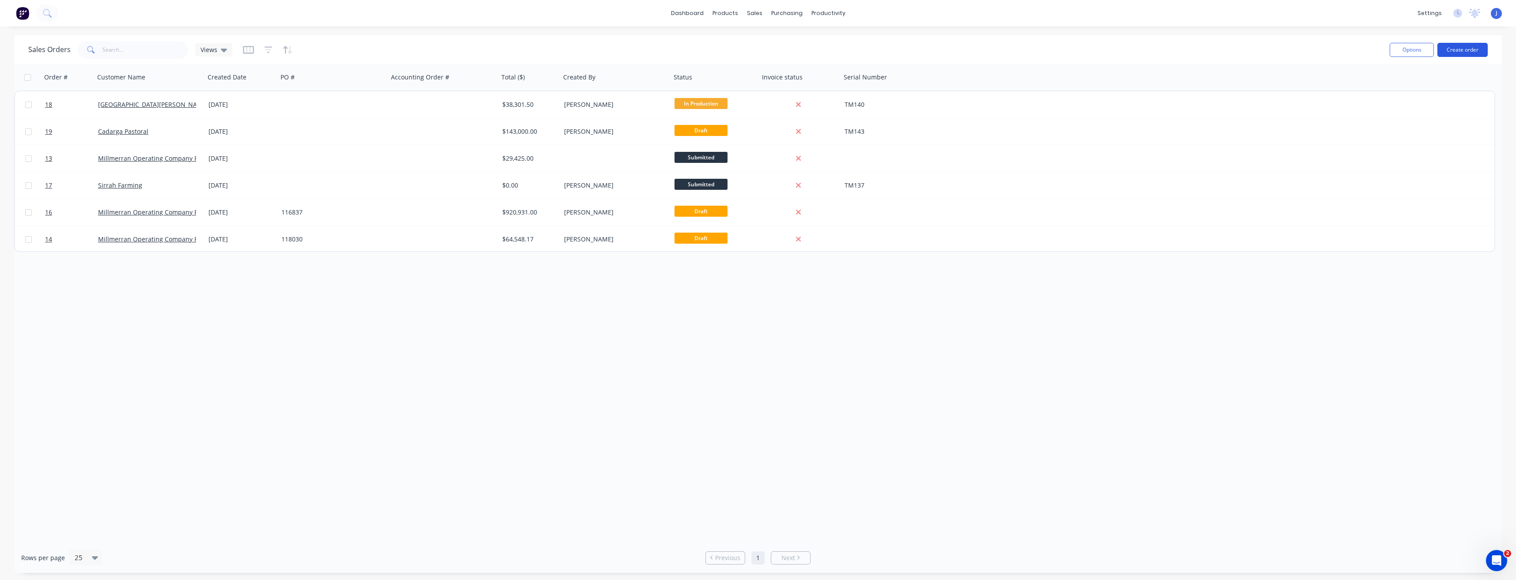
click at [1461, 51] on button "Create order" at bounding box center [1462, 50] width 50 height 14
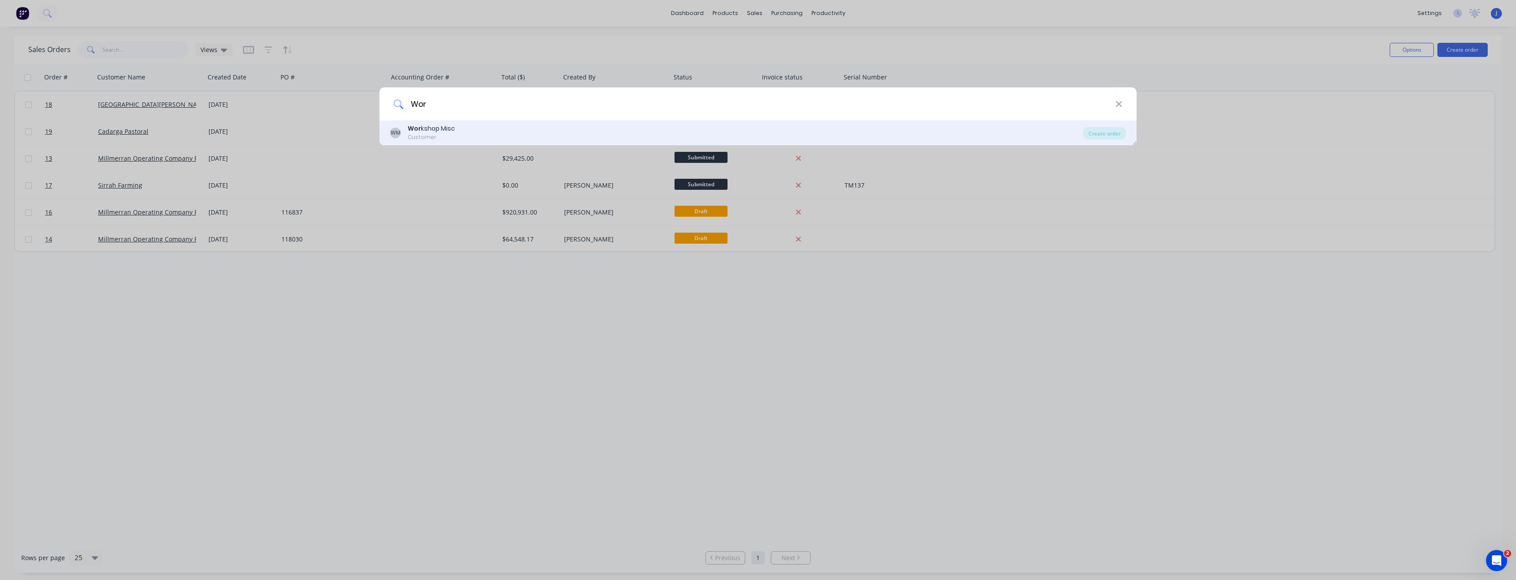
type input "Wor"
click at [432, 134] on div "Customer" at bounding box center [431, 137] width 47 height 8
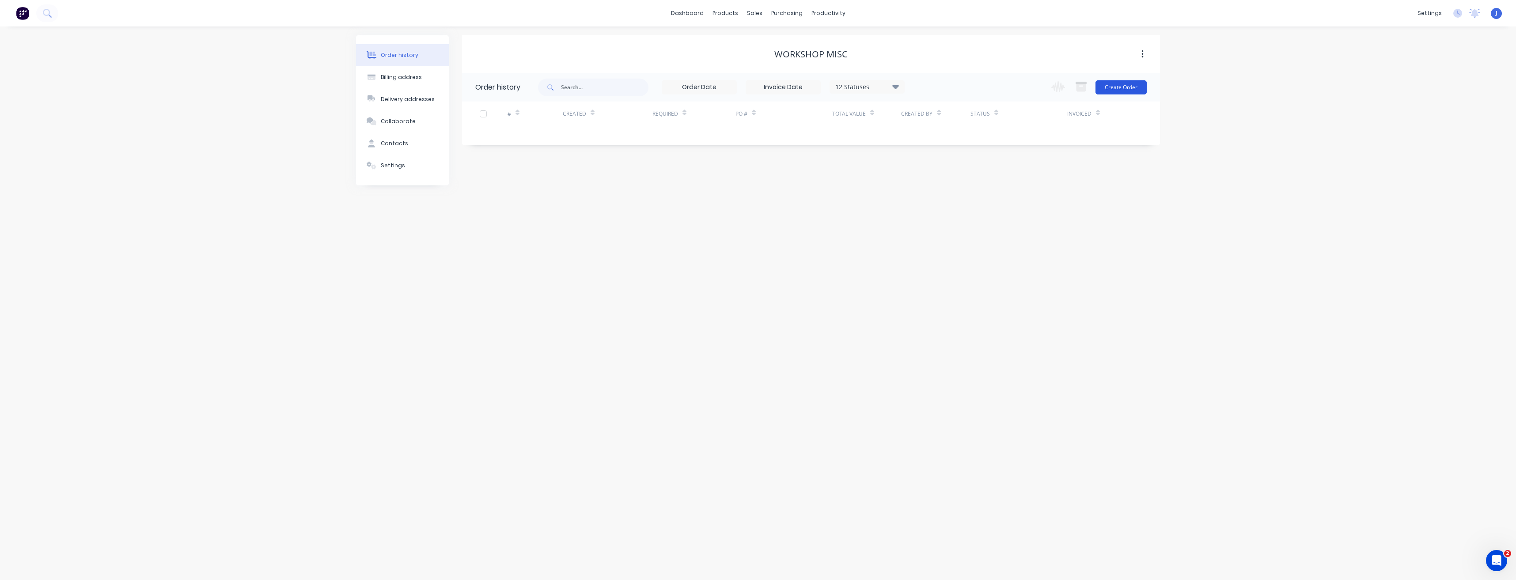
click at [1127, 88] on button "Create Order" at bounding box center [1120, 87] width 51 height 14
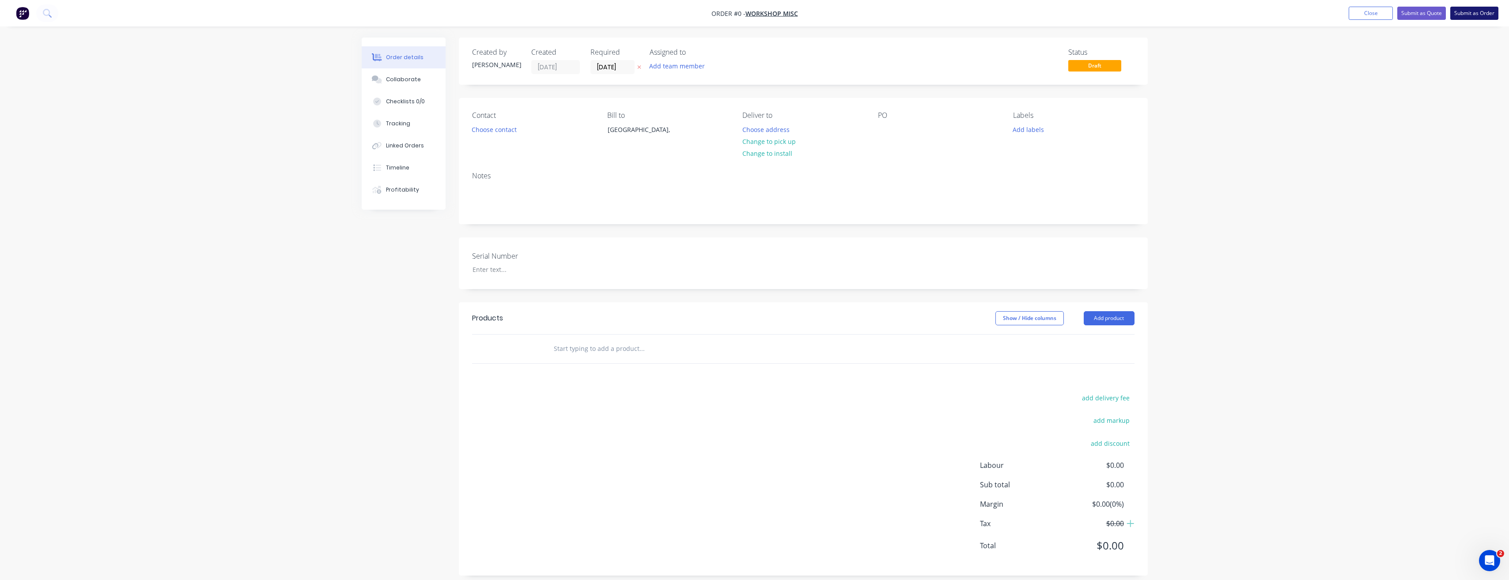
click at [1469, 18] on button "Submit as Order" at bounding box center [1474, 13] width 48 height 13
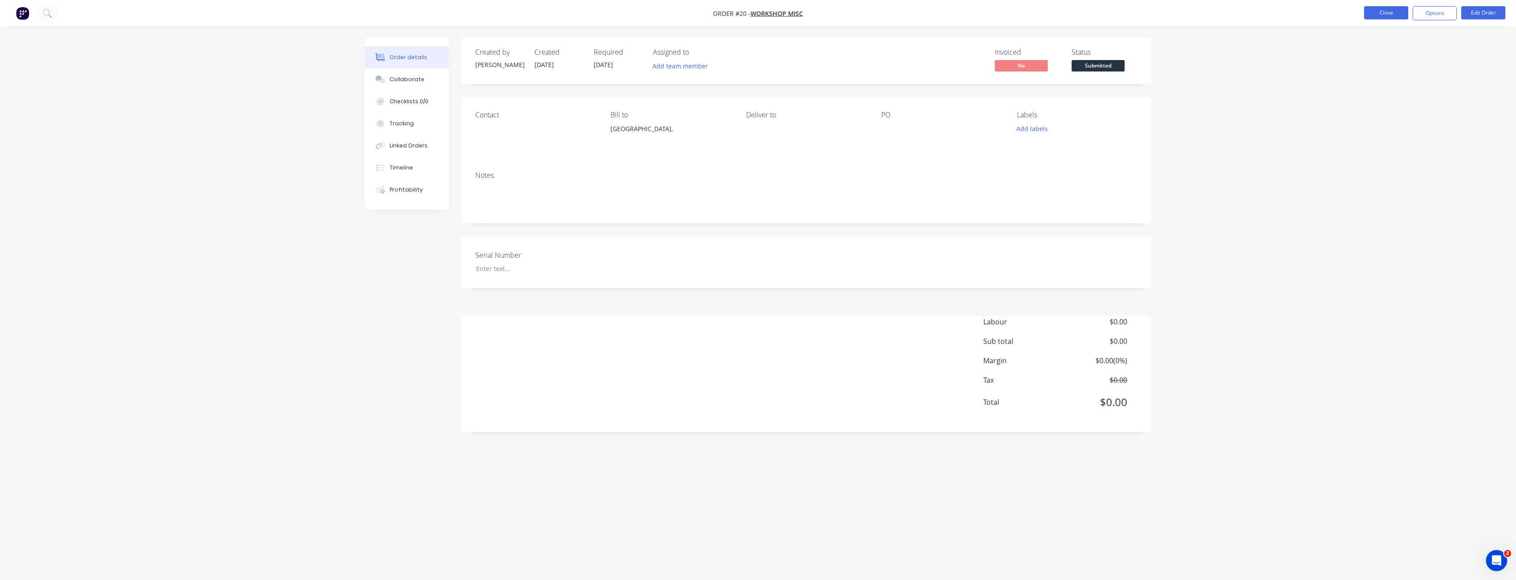
click at [1386, 14] on button "Close" at bounding box center [1386, 12] width 44 height 13
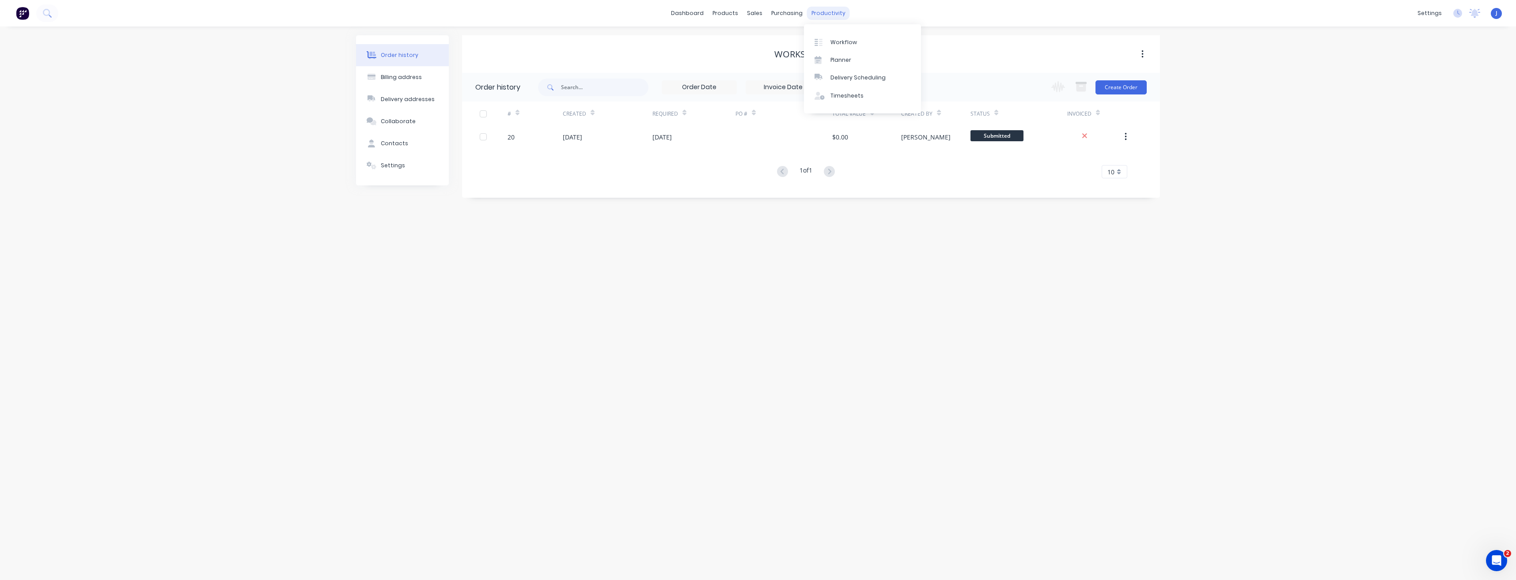
click at [825, 10] on div "productivity" at bounding box center [828, 13] width 43 height 13
click at [836, 57] on div "Planner" at bounding box center [840, 60] width 21 height 8
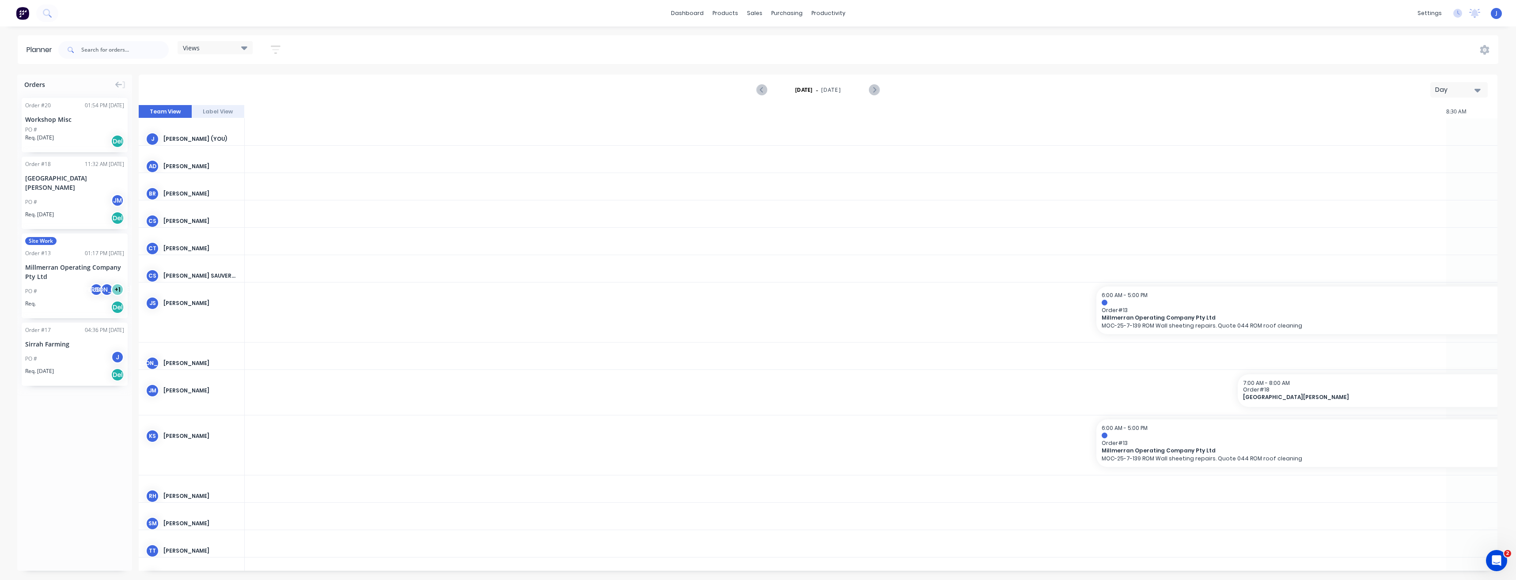
scroll to position [0, 1838]
